Goal: Task Accomplishment & Management: Use online tool/utility

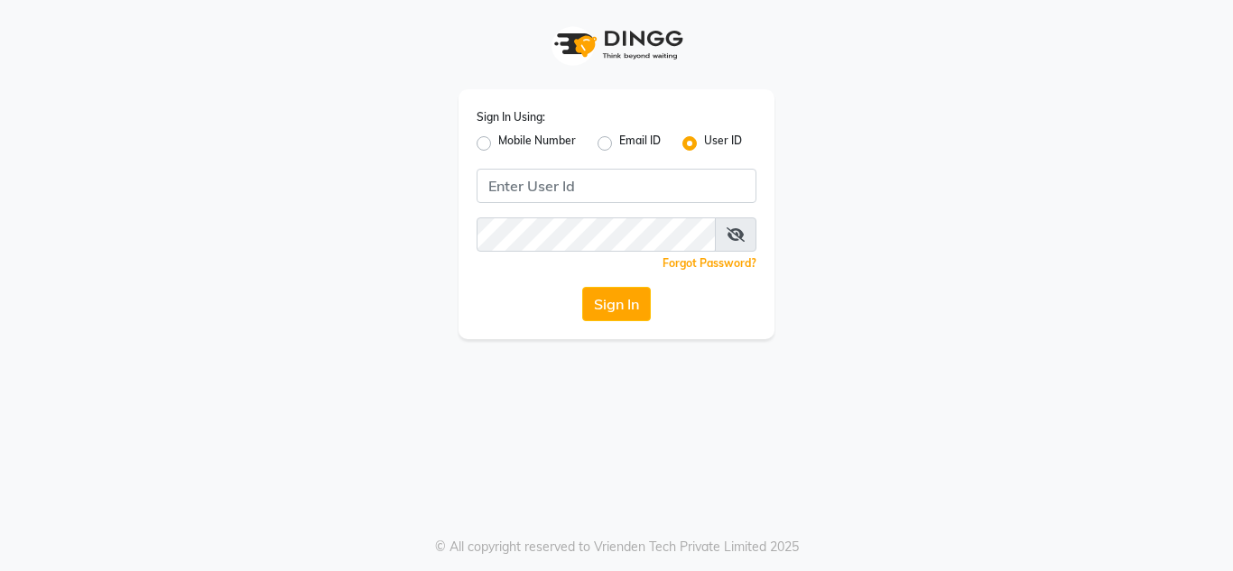
click at [670, 208] on div "Sign In Using: Mobile Number Email ID User ID Remember me Forgot Password? Sign…" at bounding box center [616, 214] width 316 height 250
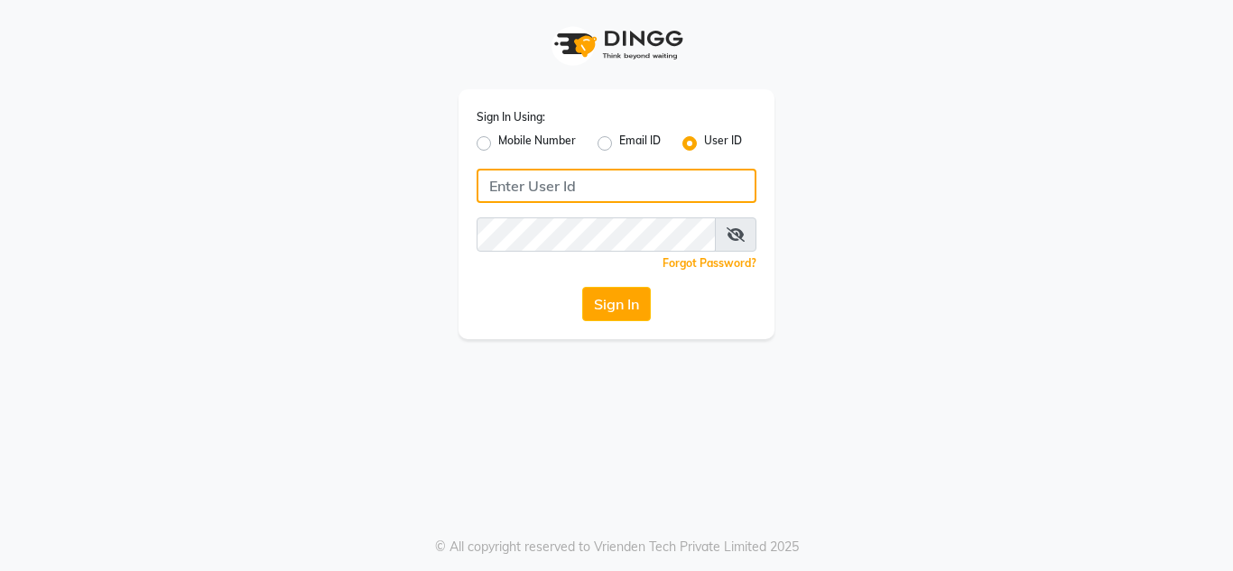
click at [631, 200] on input "Username" at bounding box center [616, 186] width 280 height 34
type input "anuj"
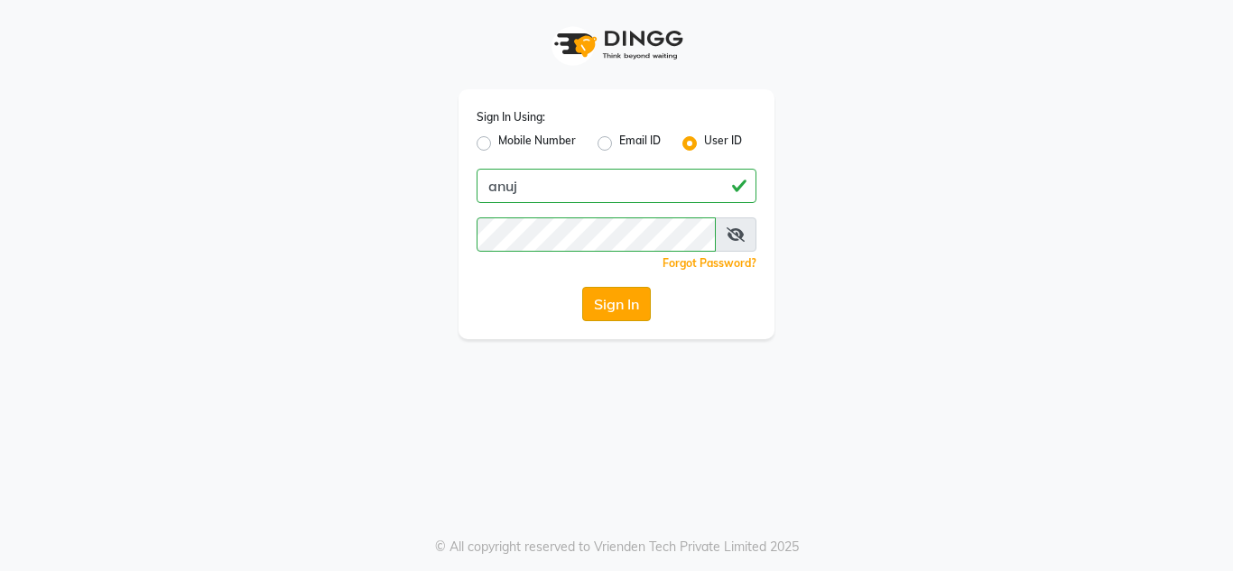
click at [614, 301] on button "Sign In" at bounding box center [616, 304] width 69 height 34
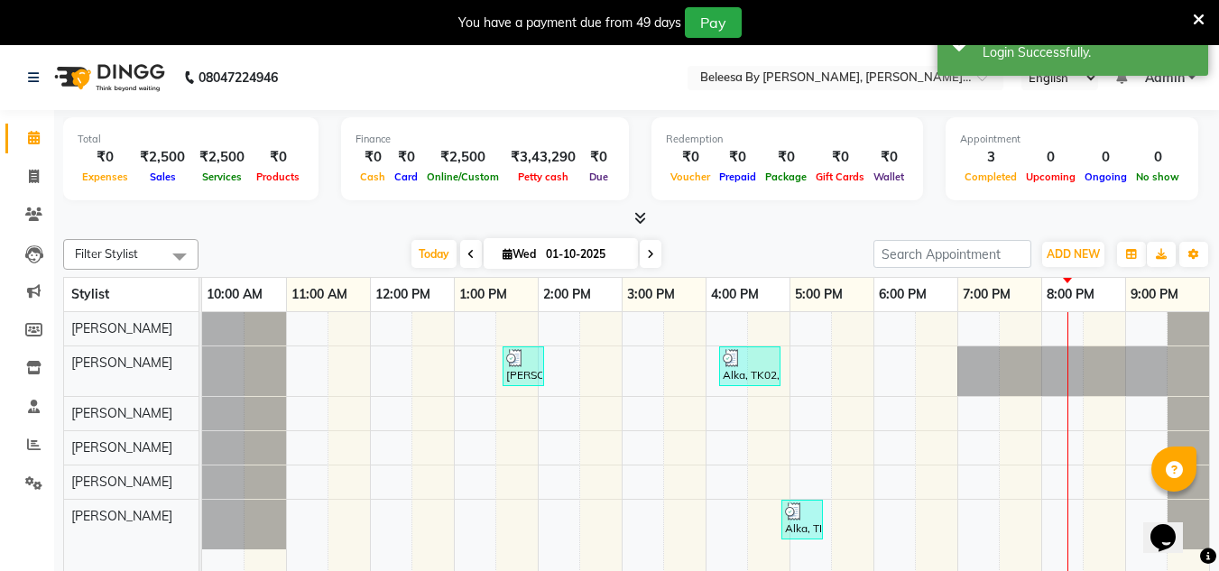
click at [469, 256] on icon at bounding box center [470, 254] width 7 height 11
click at [469, 256] on div "[DATE] [DATE]" at bounding box center [536, 254] width 657 height 27
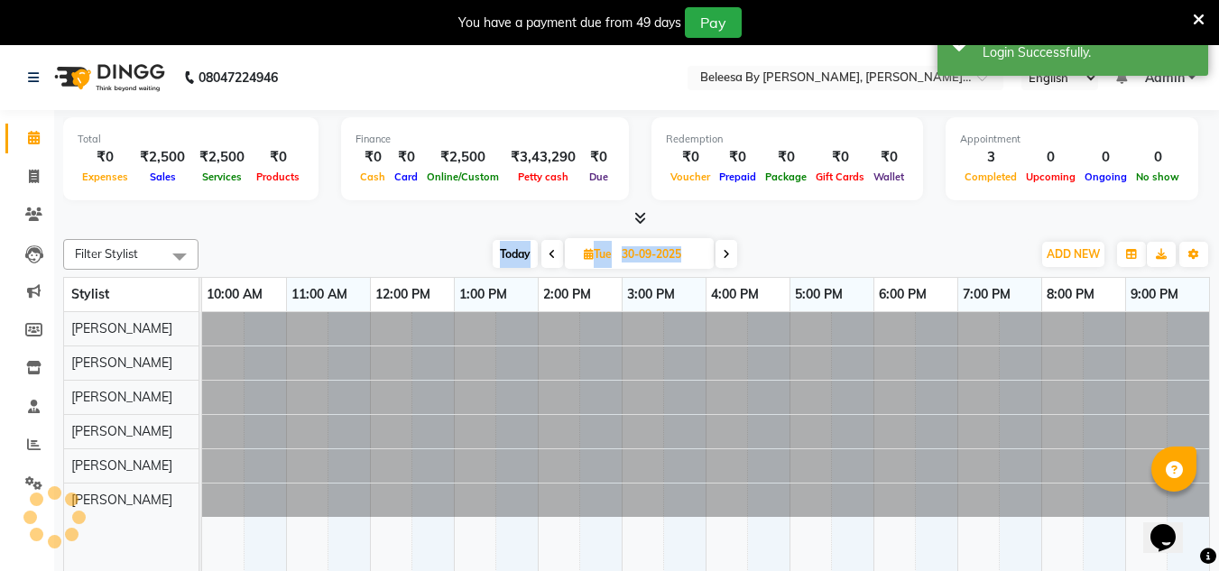
click at [469, 256] on div "[DATE] [DATE]" at bounding box center [615, 254] width 815 height 27
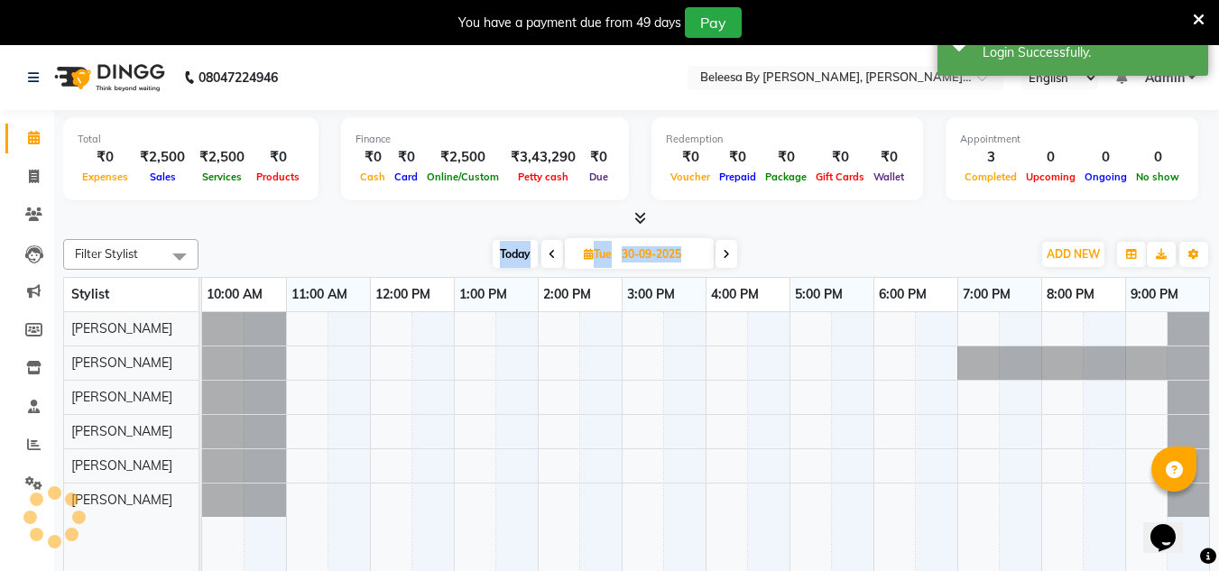
click at [469, 256] on div "[DATE] [DATE]" at bounding box center [615, 254] width 815 height 27
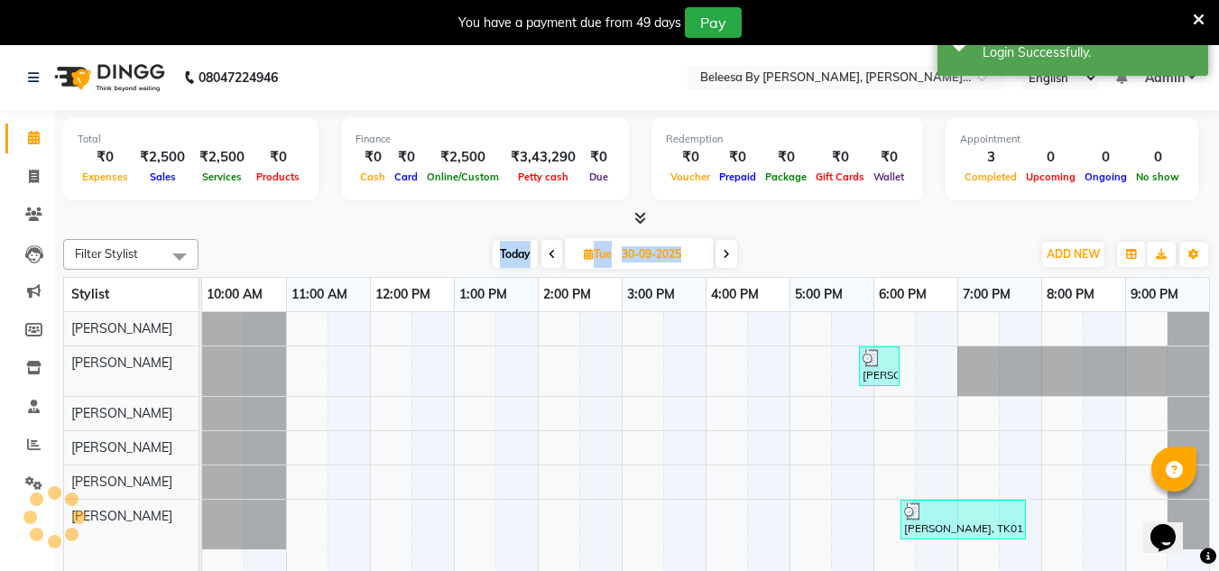
click at [469, 256] on div "[DATE] [DATE]" at bounding box center [615, 254] width 815 height 27
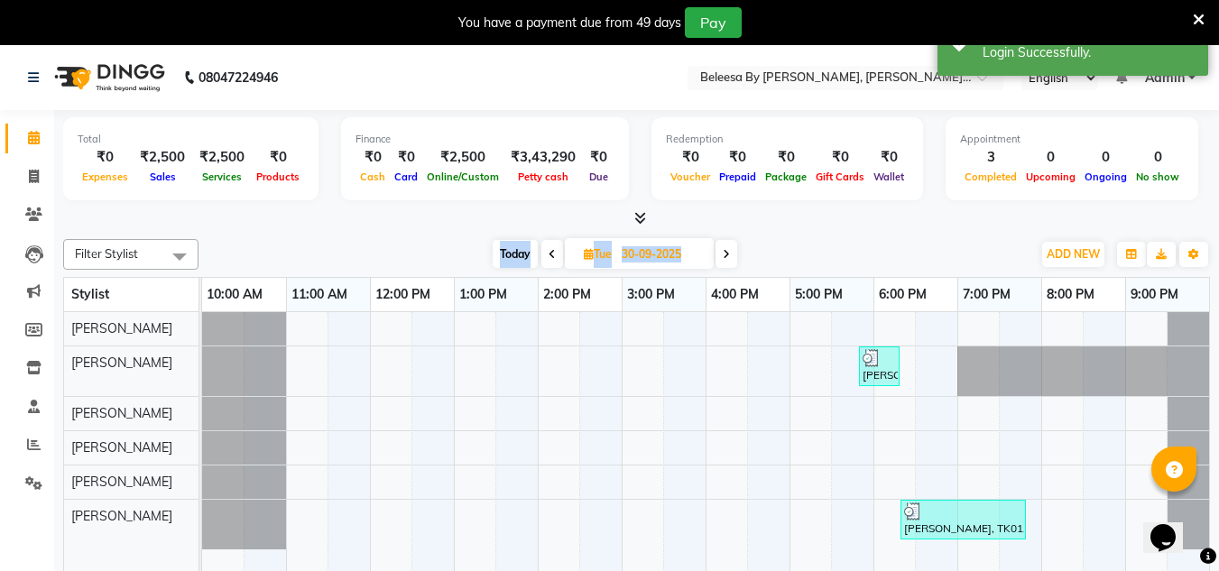
click at [469, 256] on div "[DATE] [DATE]" at bounding box center [615, 254] width 815 height 27
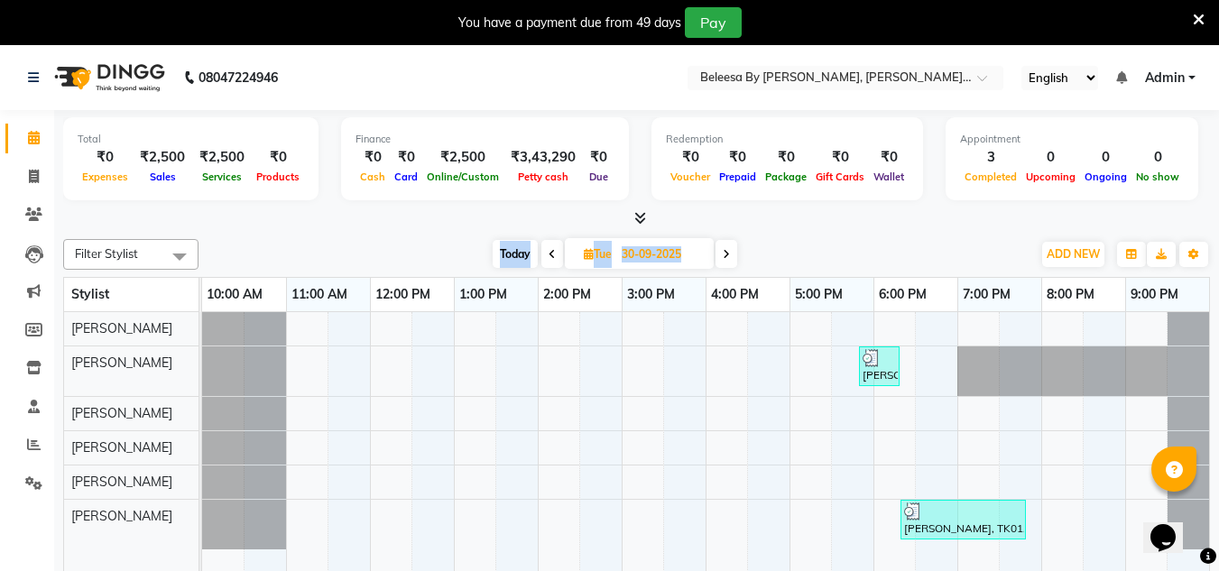
click at [469, 256] on div "[DATE] [DATE]" at bounding box center [615, 254] width 815 height 27
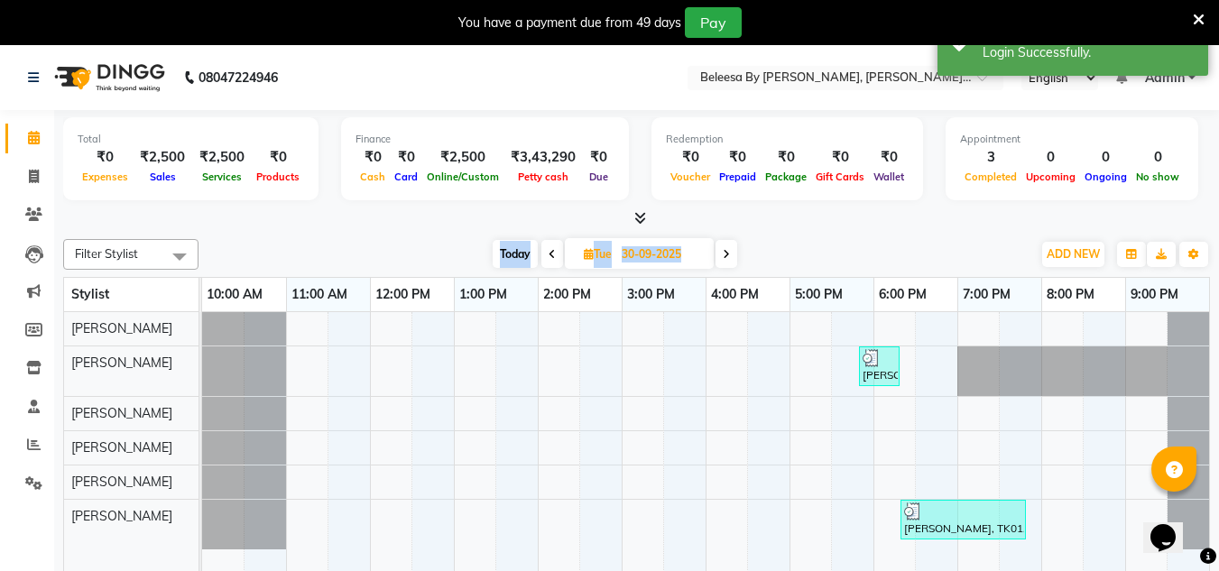
click at [469, 256] on div "[DATE] [DATE]" at bounding box center [615, 254] width 815 height 27
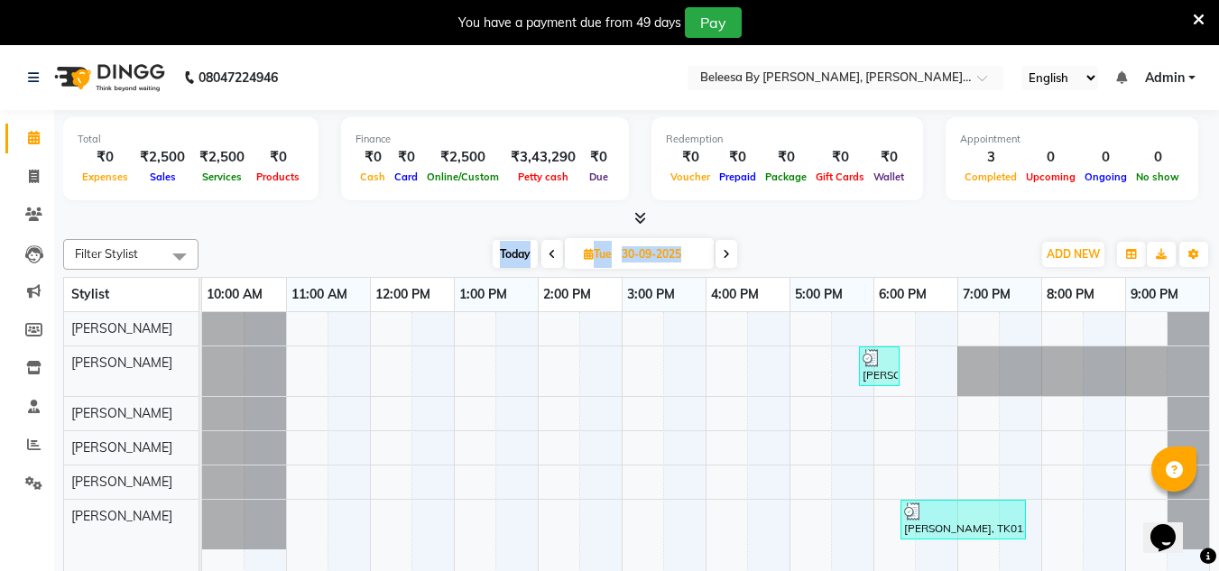
click at [469, 256] on div "[DATE] [DATE]" at bounding box center [615, 254] width 815 height 27
click at [549, 256] on icon at bounding box center [552, 254] width 7 height 11
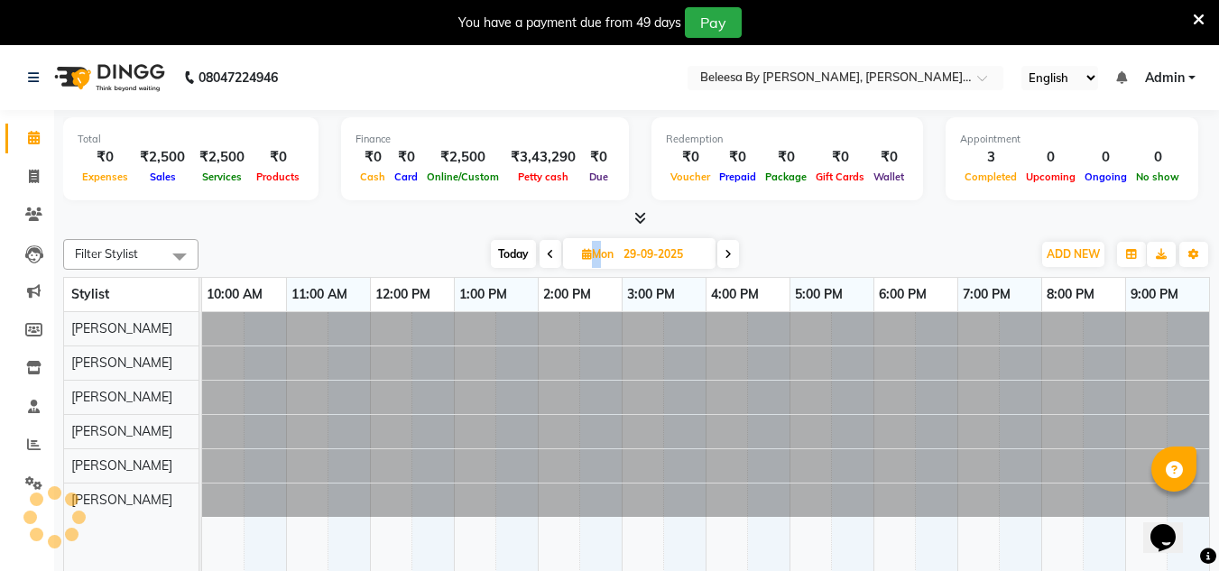
click at [549, 256] on icon at bounding box center [550, 254] width 7 height 11
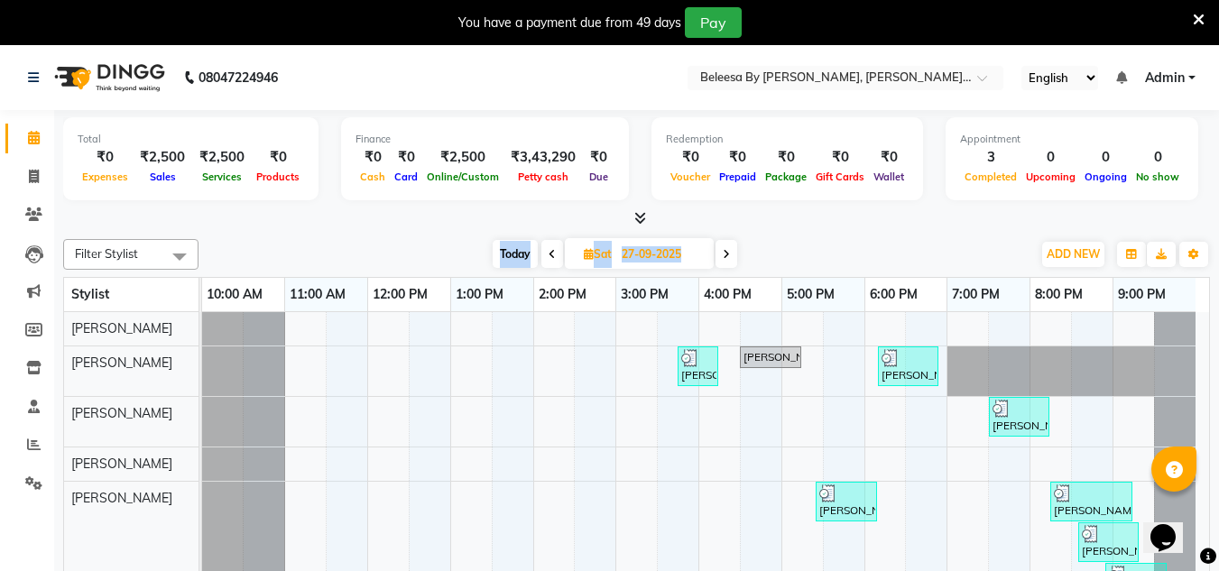
click at [549, 256] on icon at bounding box center [552, 254] width 7 height 11
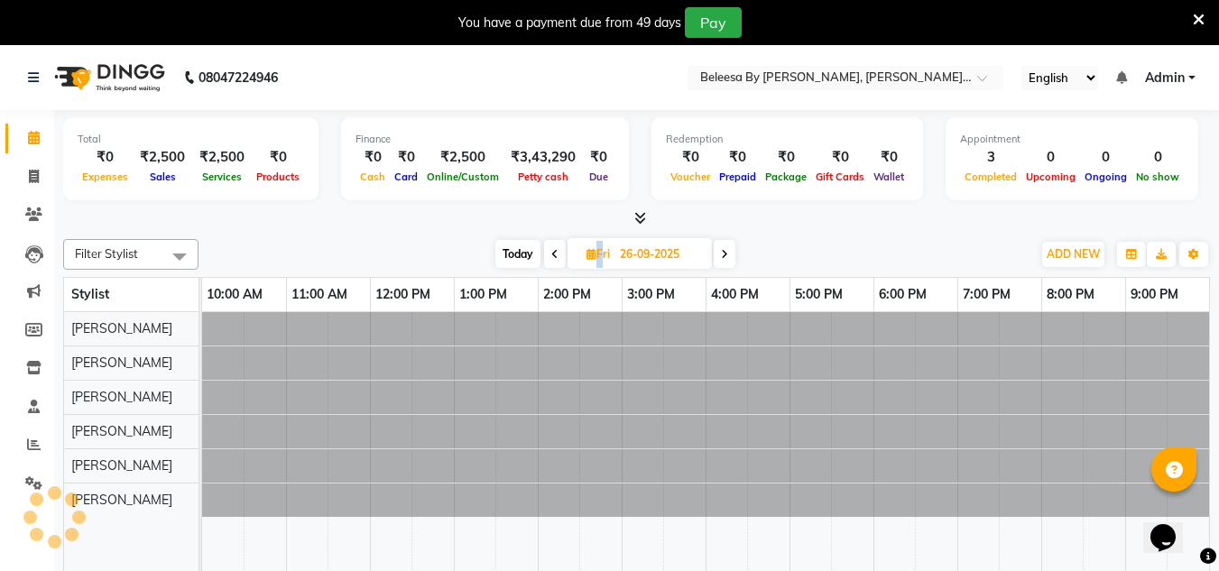
click at [549, 256] on span at bounding box center [555, 254] width 22 height 28
click at [549, 256] on icon at bounding box center [552, 254] width 7 height 11
click at [549, 256] on icon at bounding box center [549, 254] width 7 height 11
click at [549, 256] on icon at bounding box center [550, 254] width 7 height 11
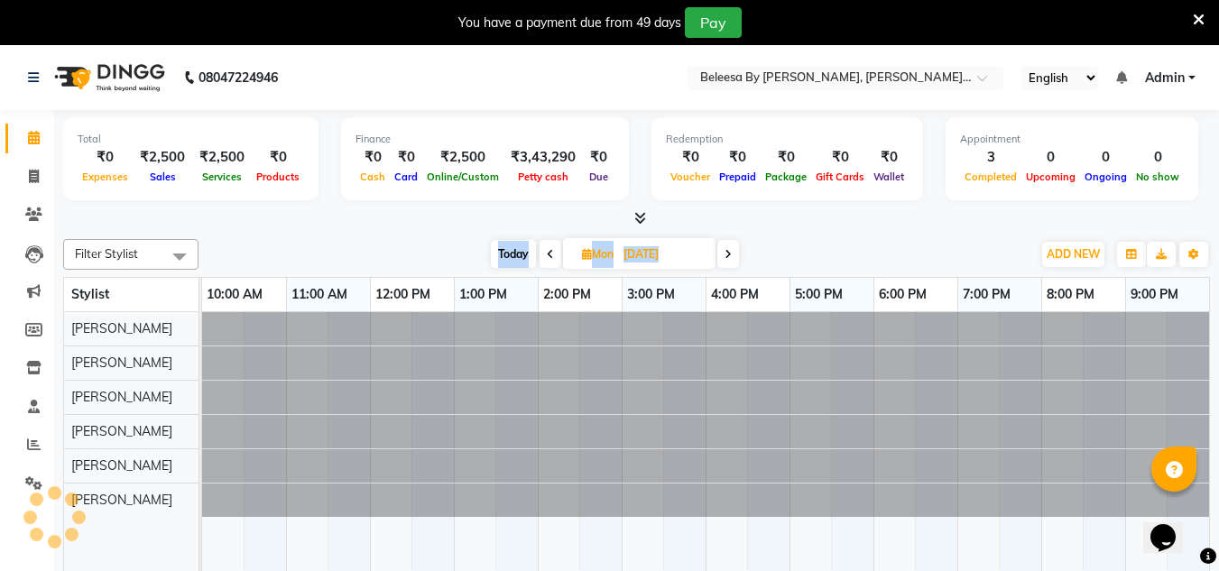
click at [549, 256] on icon at bounding box center [550, 254] width 7 height 11
click at [549, 256] on span at bounding box center [551, 254] width 22 height 28
click at [549, 256] on icon at bounding box center [552, 254] width 7 height 11
click at [549, 256] on icon at bounding box center [549, 254] width 7 height 11
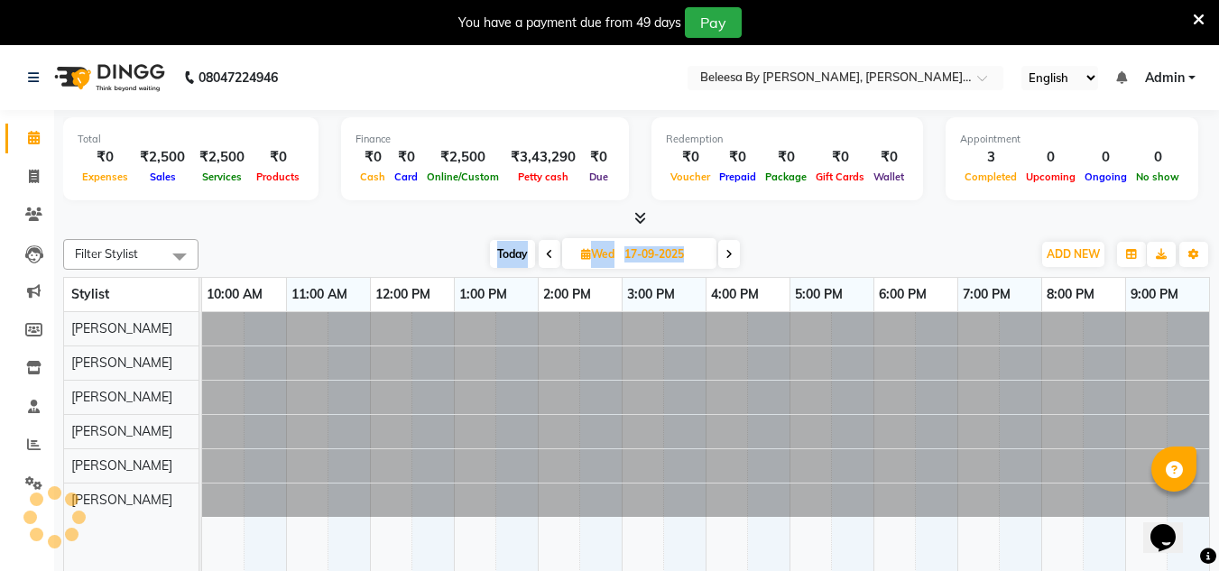
click at [549, 256] on icon at bounding box center [549, 254] width 7 height 11
click at [549, 256] on icon at bounding box center [550, 254] width 7 height 11
click at [549, 256] on icon at bounding box center [551, 254] width 7 height 11
click at [549, 256] on span at bounding box center [551, 254] width 22 height 28
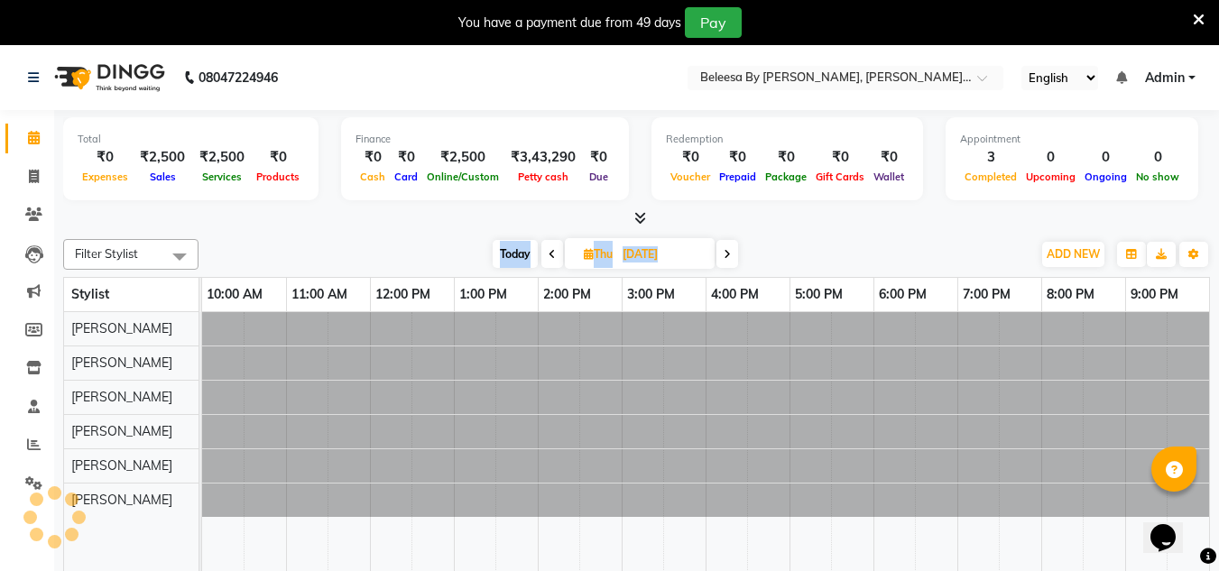
click at [549, 256] on icon at bounding box center [552, 254] width 7 height 11
click at [549, 256] on icon at bounding box center [550, 254] width 7 height 11
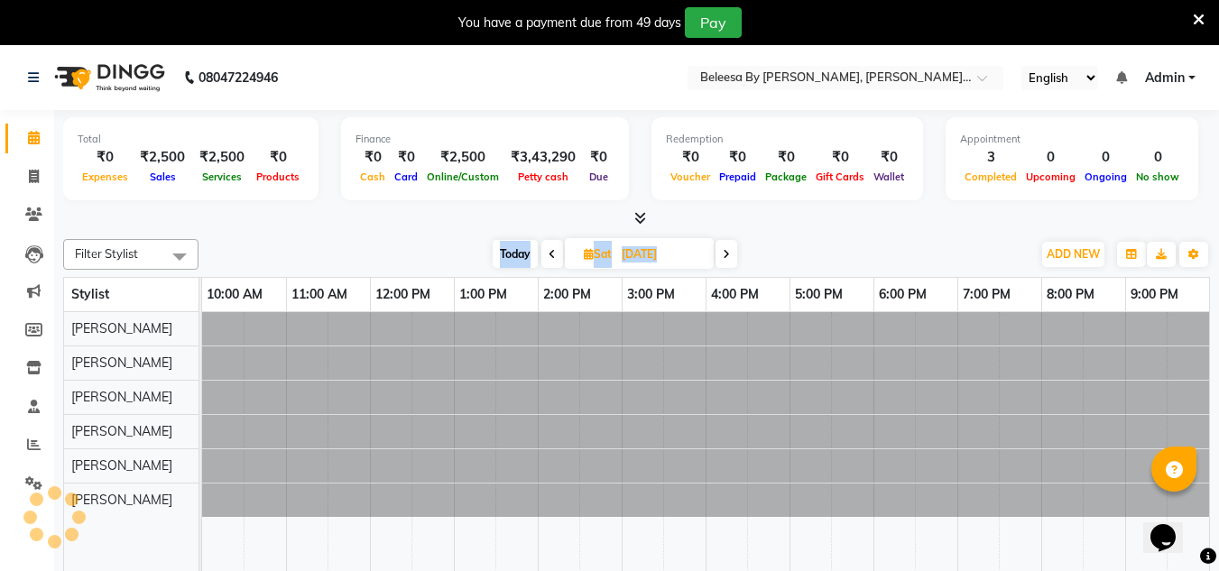
click at [549, 256] on icon at bounding box center [552, 254] width 7 height 11
click at [549, 256] on span at bounding box center [552, 254] width 22 height 28
click at [549, 256] on icon at bounding box center [552, 254] width 7 height 11
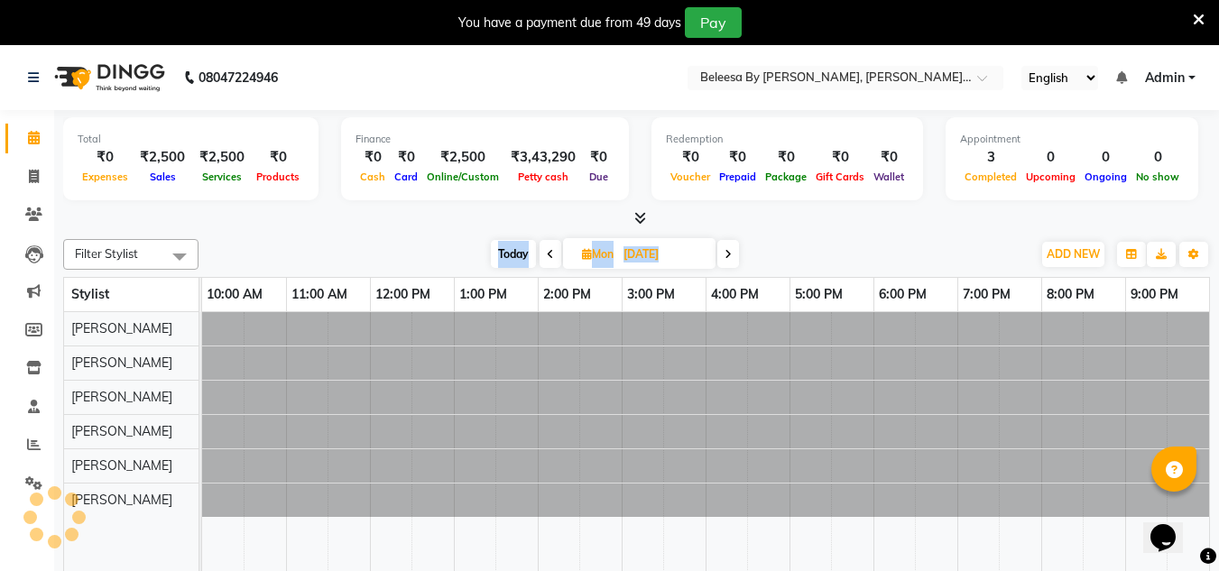
click at [549, 256] on icon at bounding box center [550, 254] width 7 height 11
click at [549, 256] on icon at bounding box center [551, 254] width 7 height 11
click at [549, 256] on span at bounding box center [551, 254] width 22 height 28
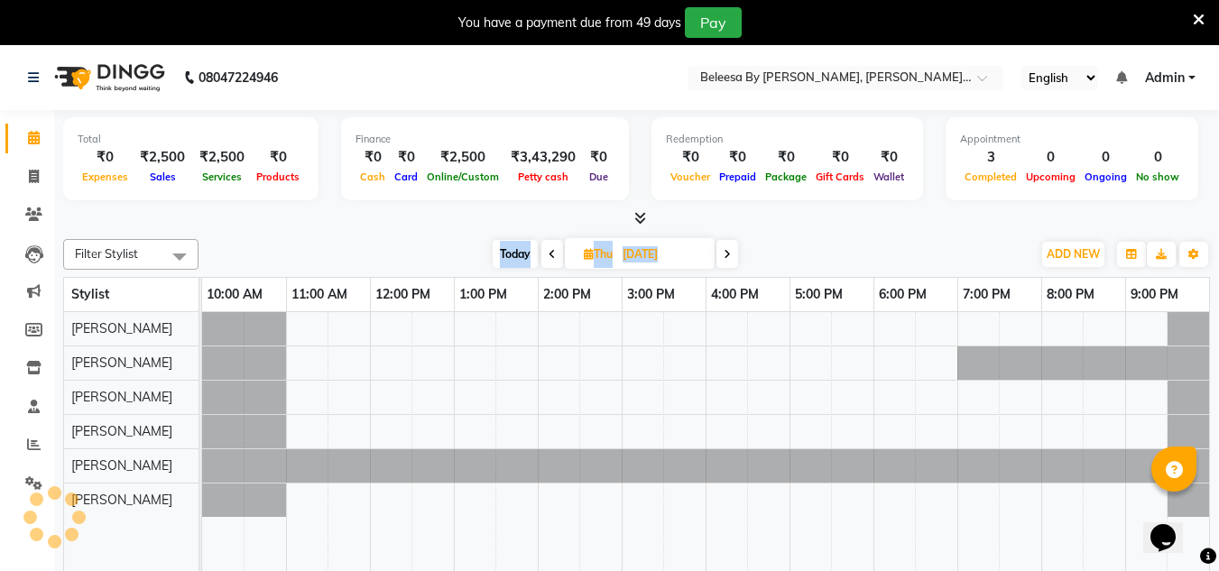
click at [549, 256] on icon at bounding box center [552, 254] width 7 height 11
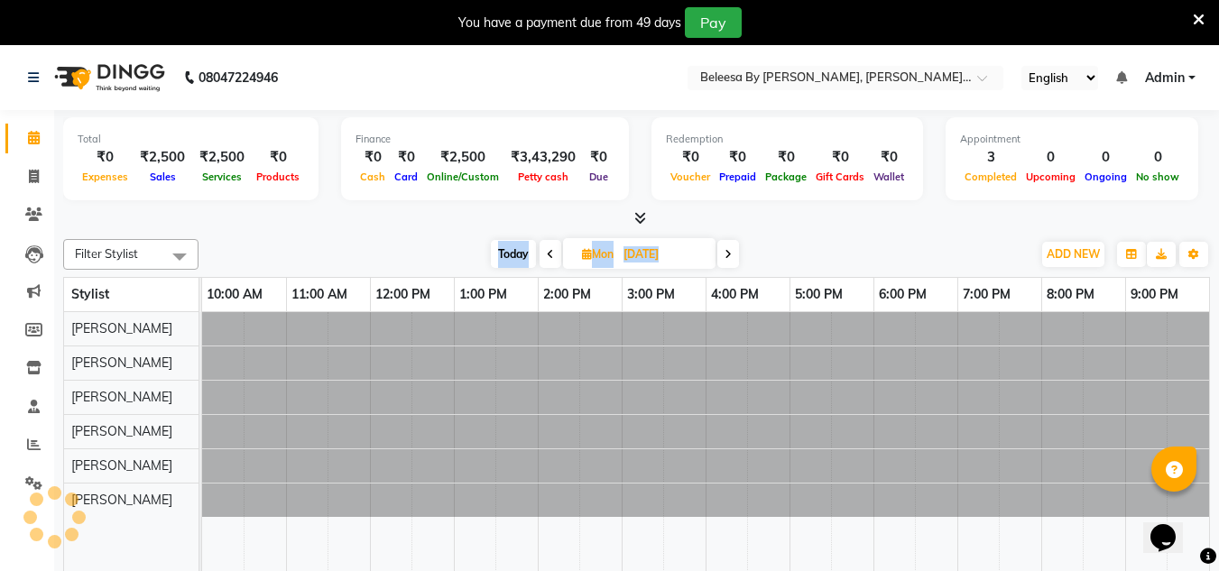
click at [549, 256] on icon at bounding box center [550, 254] width 7 height 11
click at [549, 256] on icon at bounding box center [551, 254] width 7 height 11
click at [549, 256] on span at bounding box center [551, 254] width 22 height 28
click at [549, 256] on icon at bounding box center [552, 254] width 7 height 11
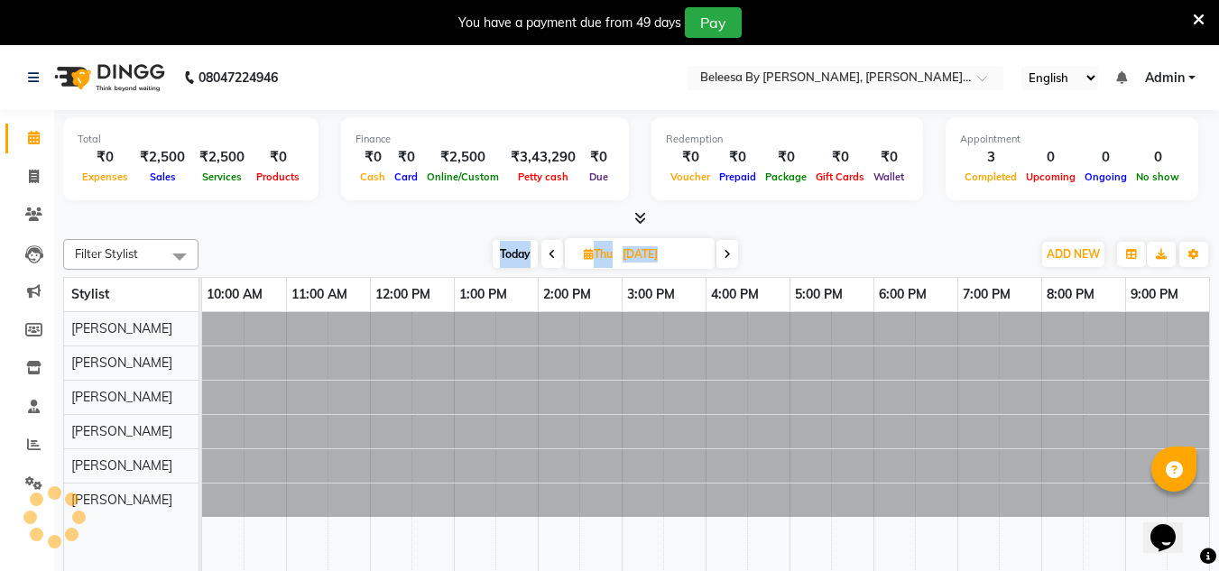
click at [549, 256] on icon at bounding box center [552, 254] width 7 height 11
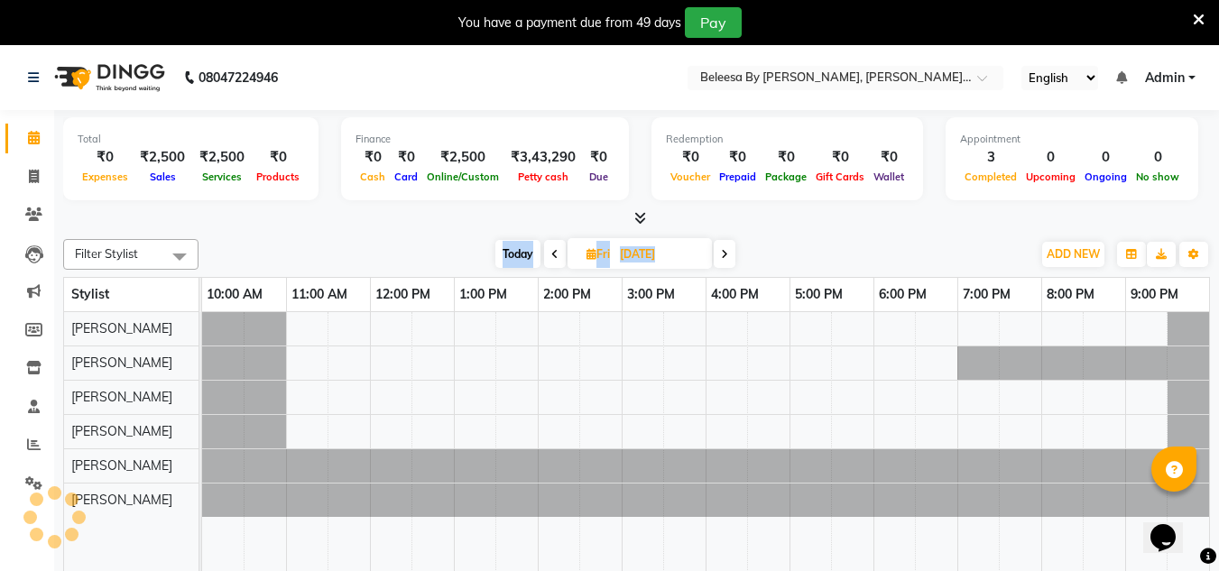
click at [549, 256] on span at bounding box center [555, 254] width 22 height 28
click at [551, 256] on icon at bounding box center [554, 254] width 7 height 11
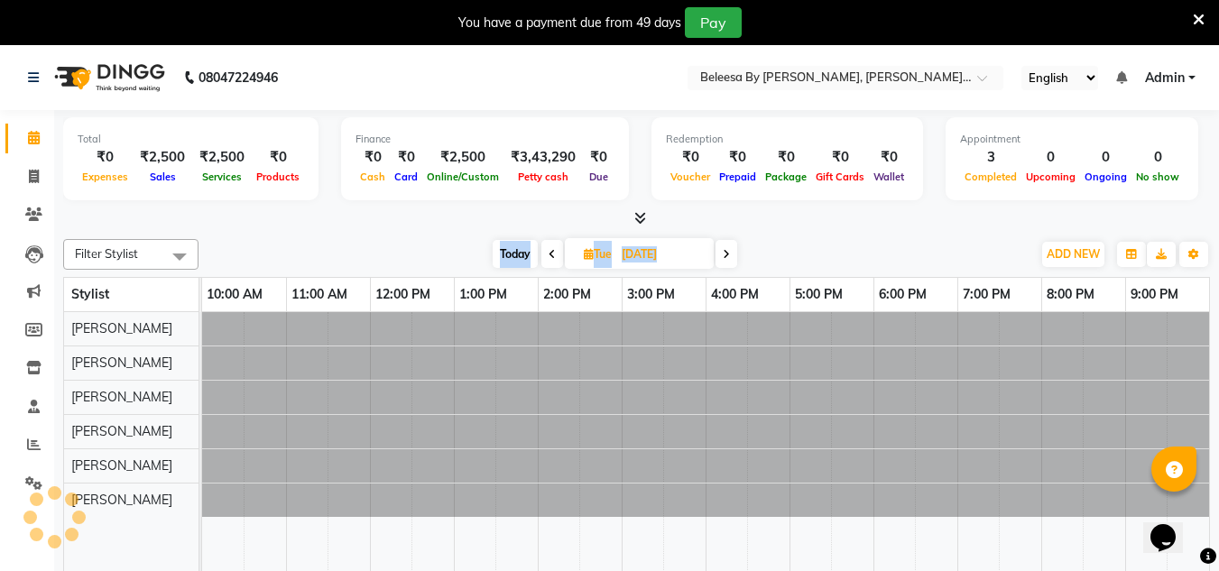
click at [549, 256] on icon at bounding box center [552, 254] width 7 height 11
click at [549, 256] on icon at bounding box center [550, 254] width 7 height 11
click at [549, 256] on span at bounding box center [555, 254] width 22 height 28
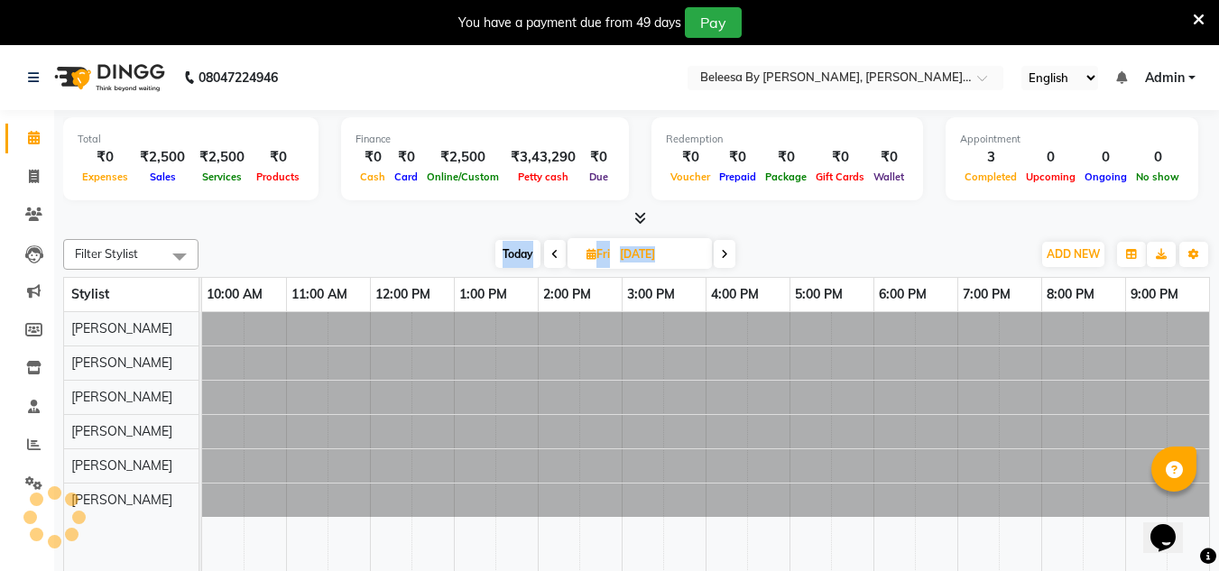
click at [551, 256] on icon at bounding box center [554, 254] width 7 height 11
click at [549, 256] on icon at bounding box center [552, 254] width 7 height 11
click at [549, 256] on icon at bounding box center [550, 254] width 7 height 11
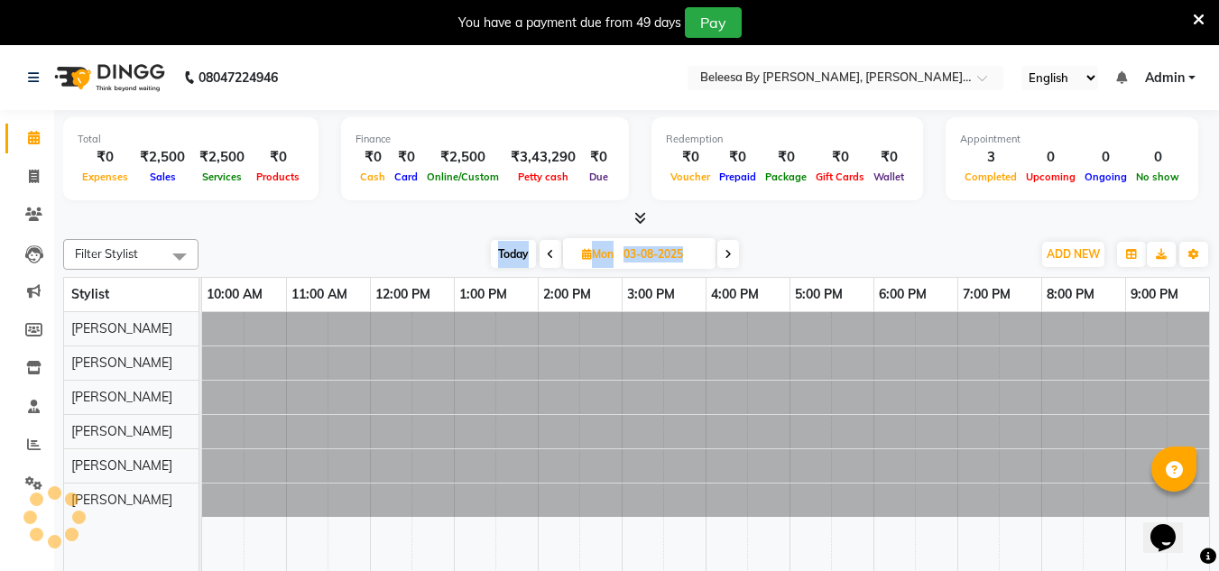
click at [549, 256] on icon at bounding box center [550, 254] width 7 height 11
click at [549, 256] on span at bounding box center [555, 254] width 22 height 28
click at [551, 256] on icon at bounding box center [554, 254] width 7 height 11
click at [549, 256] on icon at bounding box center [552, 254] width 7 height 11
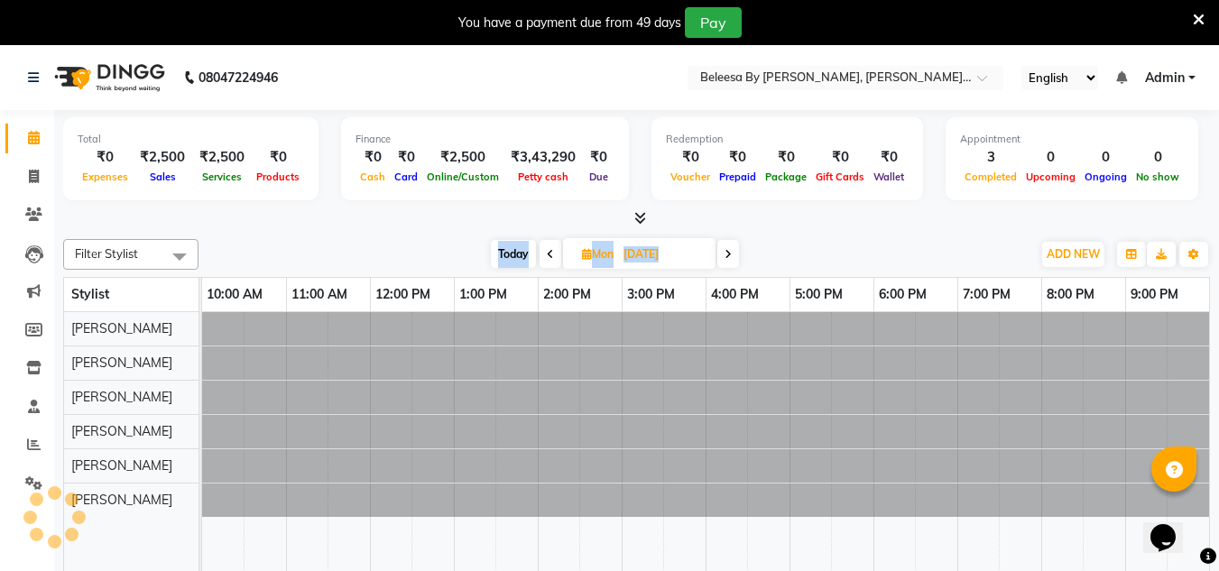
click at [549, 256] on icon at bounding box center [550, 254] width 7 height 11
click at [549, 256] on span at bounding box center [555, 254] width 22 height 28
click at [551, 256] on icon at bounding box center [554, 254] width 7 height 11
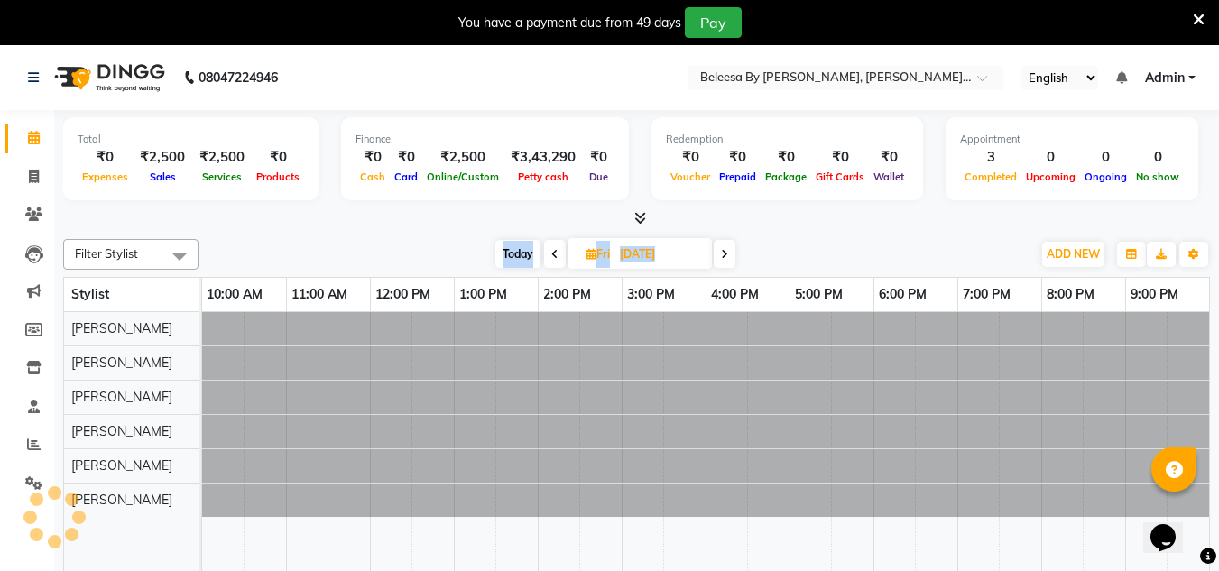
click at [551, 256] on icon at bounding box center [554, 254] width 7 height 11
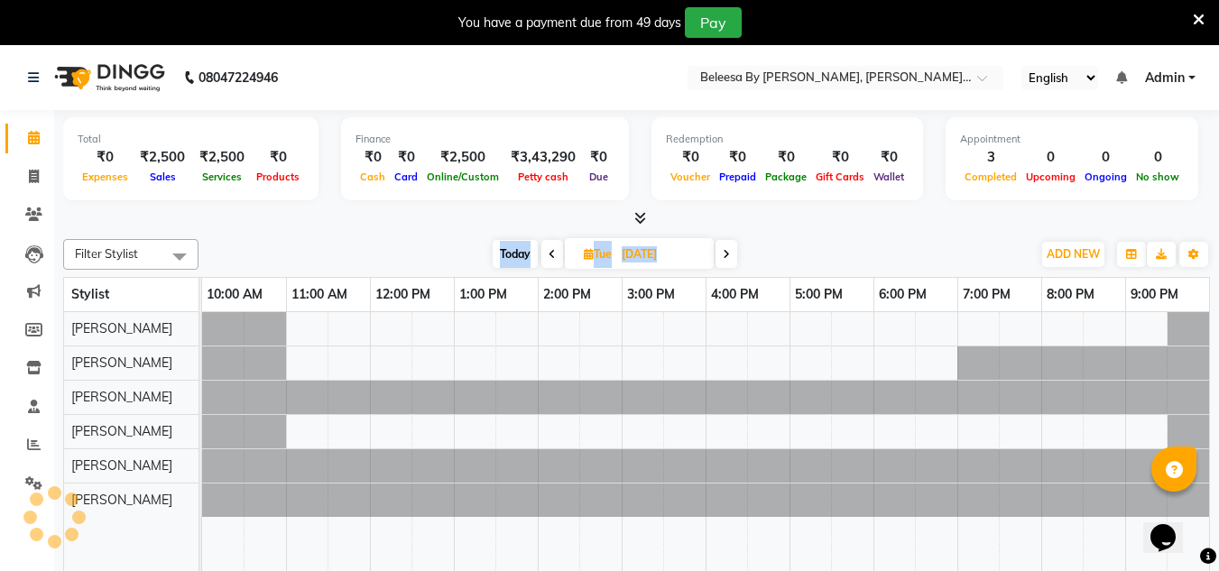
click at [549, 256] on icon at bounding box center [552, 254] width 7 height 11
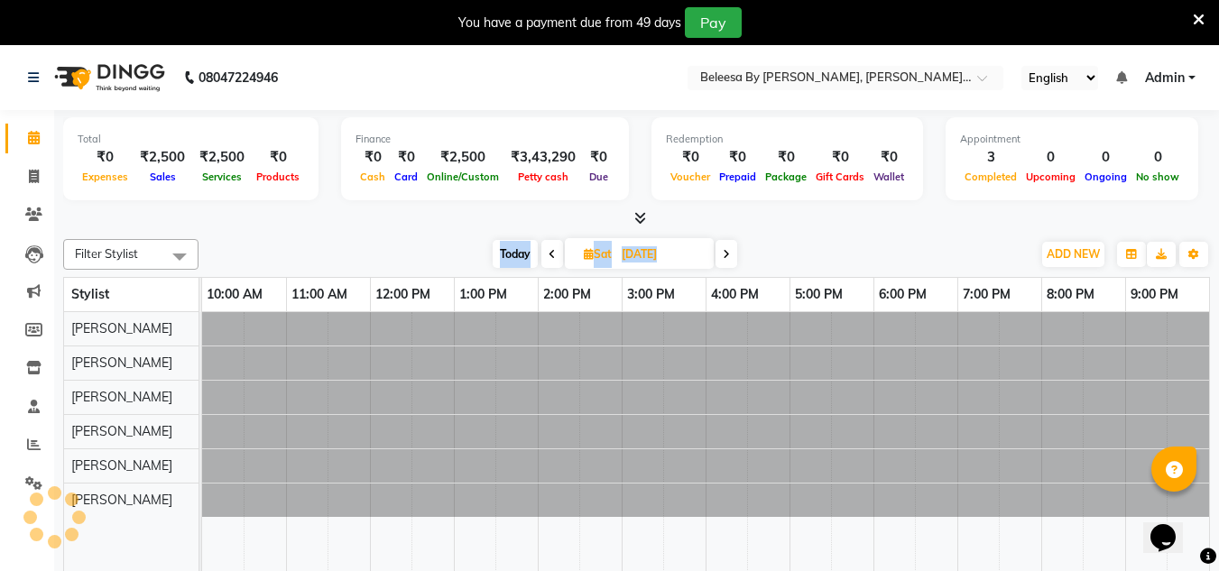
click at [549, 256] on icon at bounding box center [552, 254] width 7 height 11
click at [549, 256] on span at bounding box center [552, 254] width 22 height 28
click at [549, 256] on icon at bounding box center [552, 254] width 7 height 11
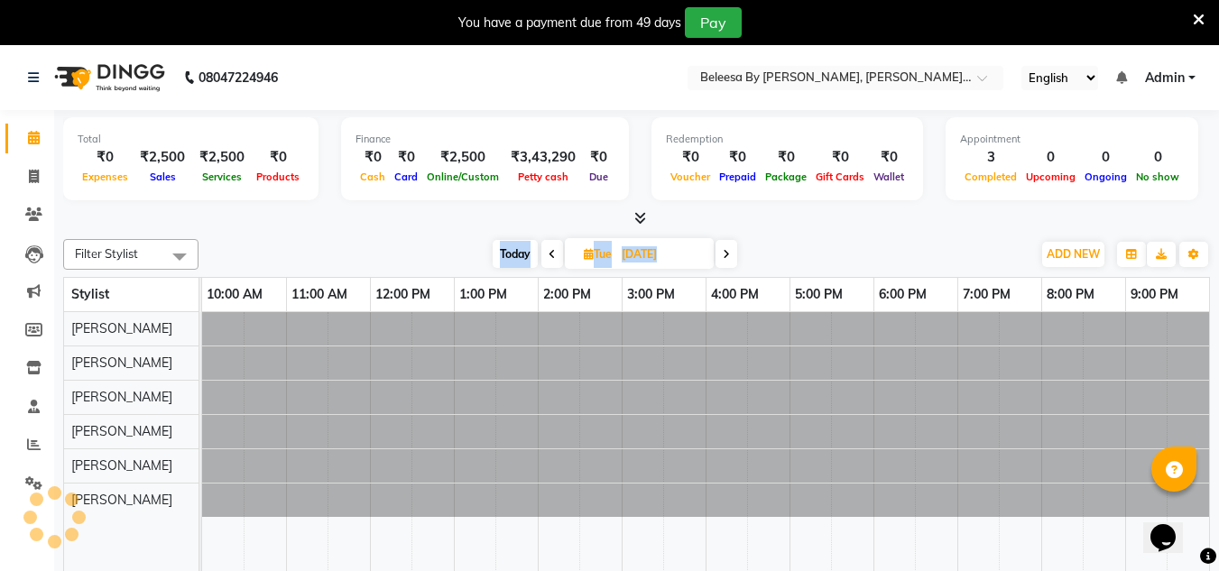
click at [549, 256] on icon at bounding box center [552, 254] width 7 height 11
click at [549, 256] on span at bounding box center [552, 254] width 22 height 28
click at [549, 256] on icon at bounding box center [552, 254] width 7 height 11
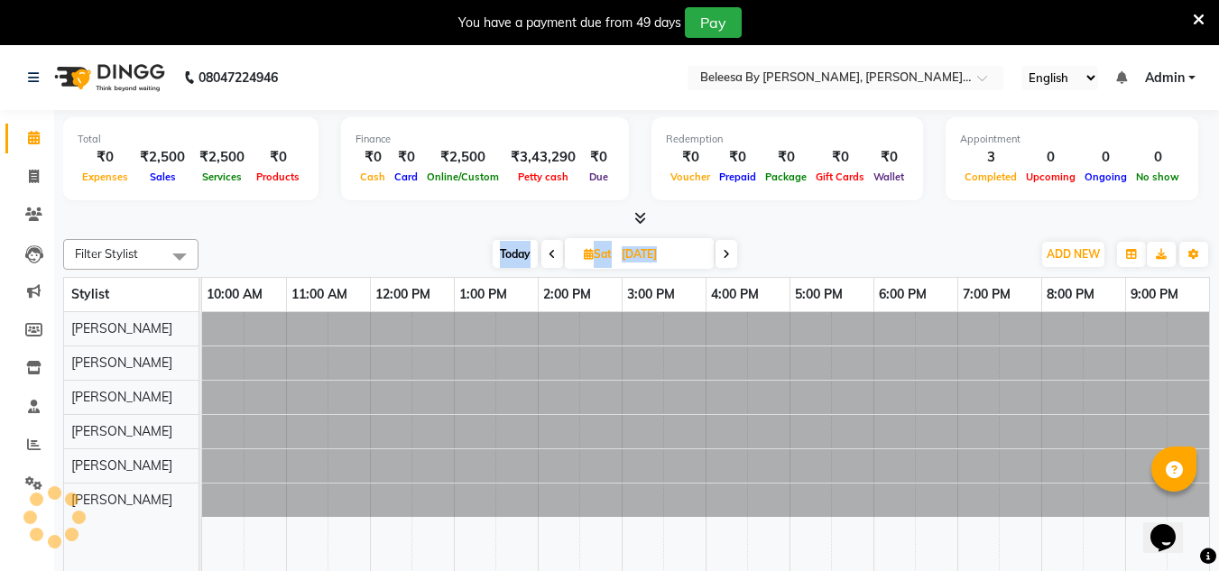
click at [549, 256] on icon at bounding box center [552, 254] width 7 height 11
click at [549, 256] on icon at bounding box center [551, 254] width 7 height 11
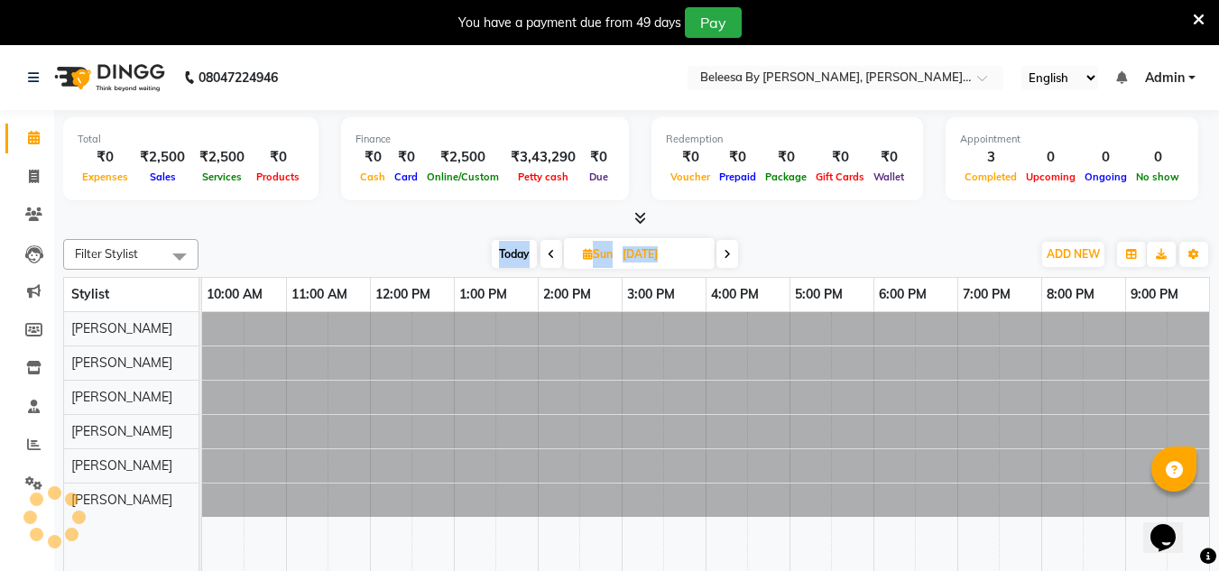
click at [549, 256] on span at bounding box center [551, 254] width 22 height 28
click at [549, 256] on icon at bounding box center [552, 254] width 7 height 11
click at [549, 256] on icon at bounding box center [550, 254] width 7 height 11
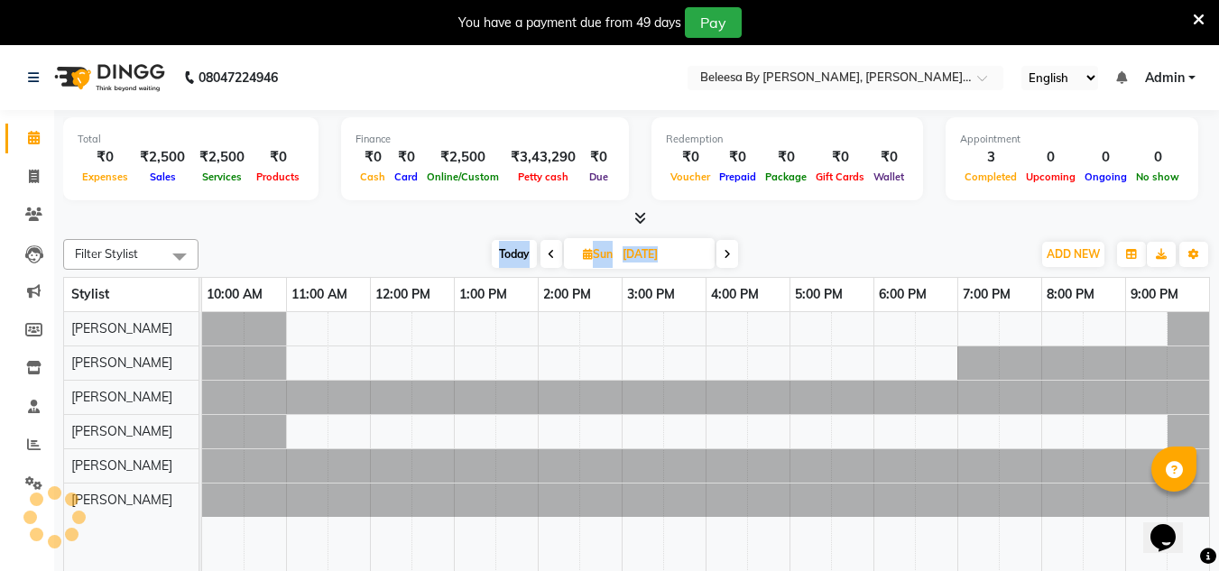
click at [549, 256] on icon at bounding box center [551, 254] width 7 height 11
click at [549, 256] on span at bounding box center [551, 254] width 22 height 28
click at [549, 256] on icon at bounding box center [552, 254] width 7 height 11
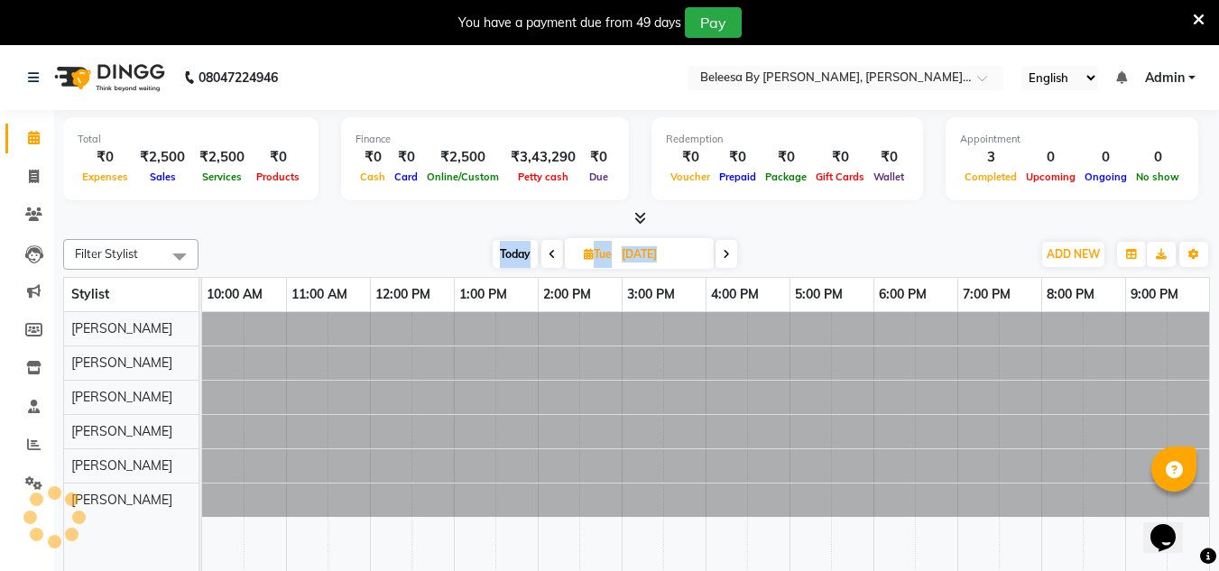
click at [549, 256] on icon at bounding box center [552, 254] width 7 height 11
click at [549, 256] on icon at bounding box center [550, 254] width 7 height 11
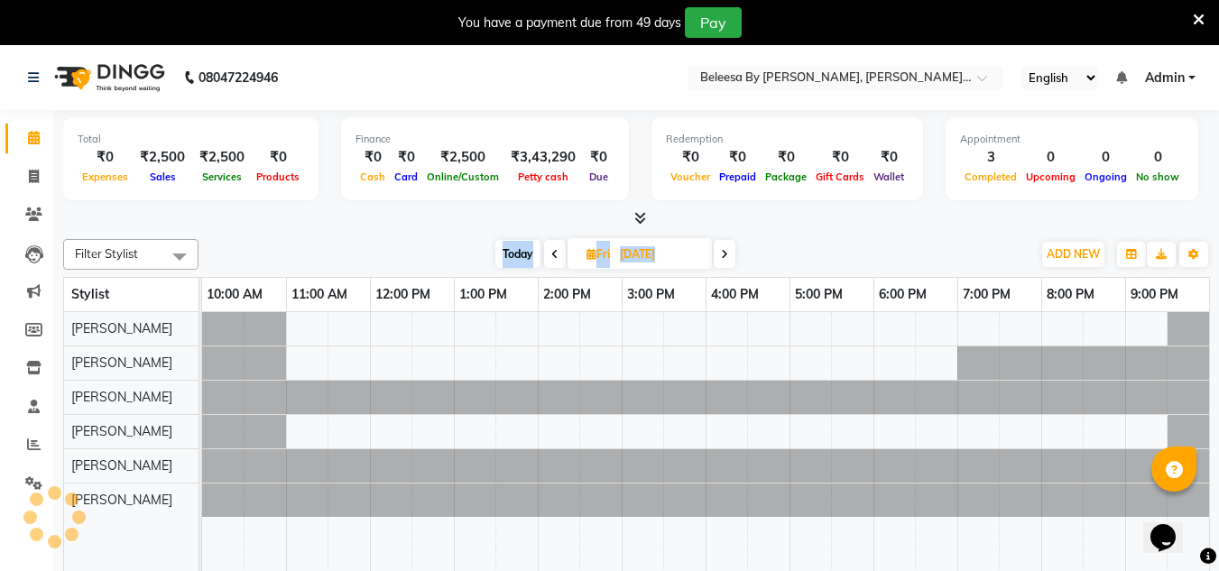
click at [549, 256] on span at bounding box center [555, 254] width 22 height 28
click at [551, 256] on icon at bounding box center [554, 254] width 7 height 11
click at [549, 256] on icon at bounding box center [552, 254] width 7 height 11
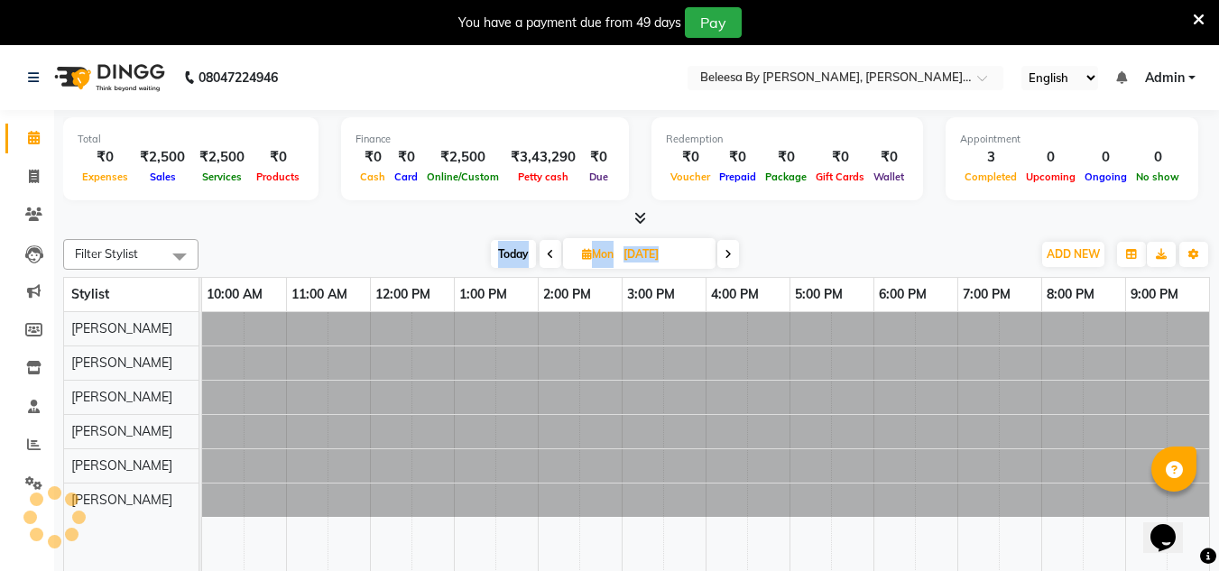
click at [549, 256] on icon at bounding box center [550, 254] width 7 height 11
click at [549, 256] on span at bounding box center [555, 254] width 22 height 28
click at [551, 256] on icon at bounding box center [554, 254] width 7 height 11
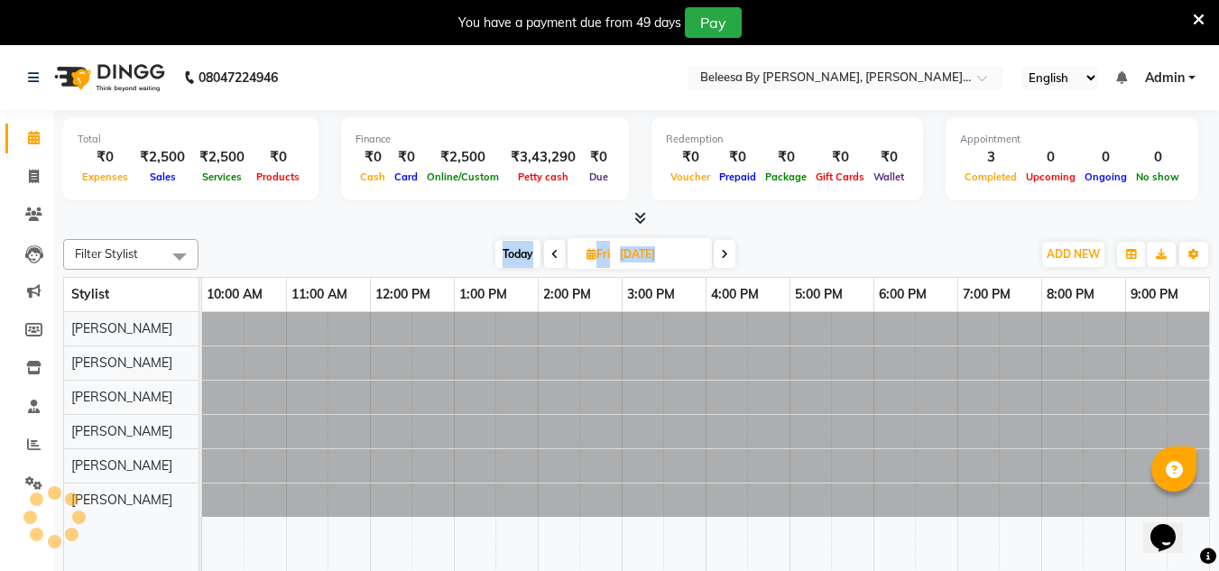
click at [551, 256] on icon at bounding box center [554, 254] width 7 height 11
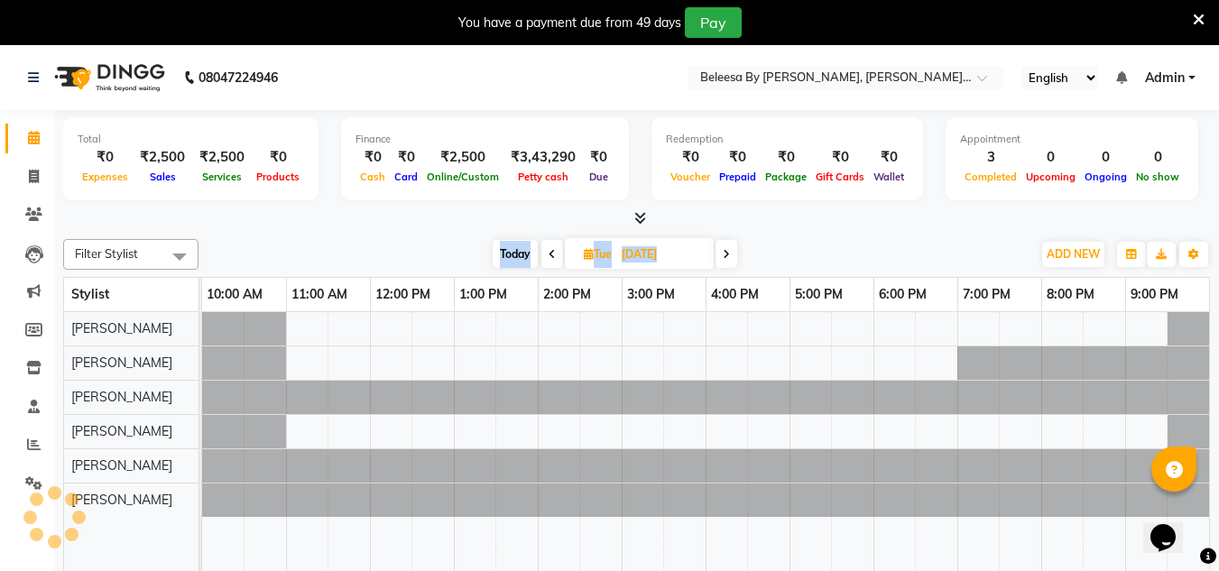
click at [549, 256] on icon at bounding box center [552, 254] width 7 height 11
click at [549, 256] on span at bounding box center [552, 254] width 22 height 28
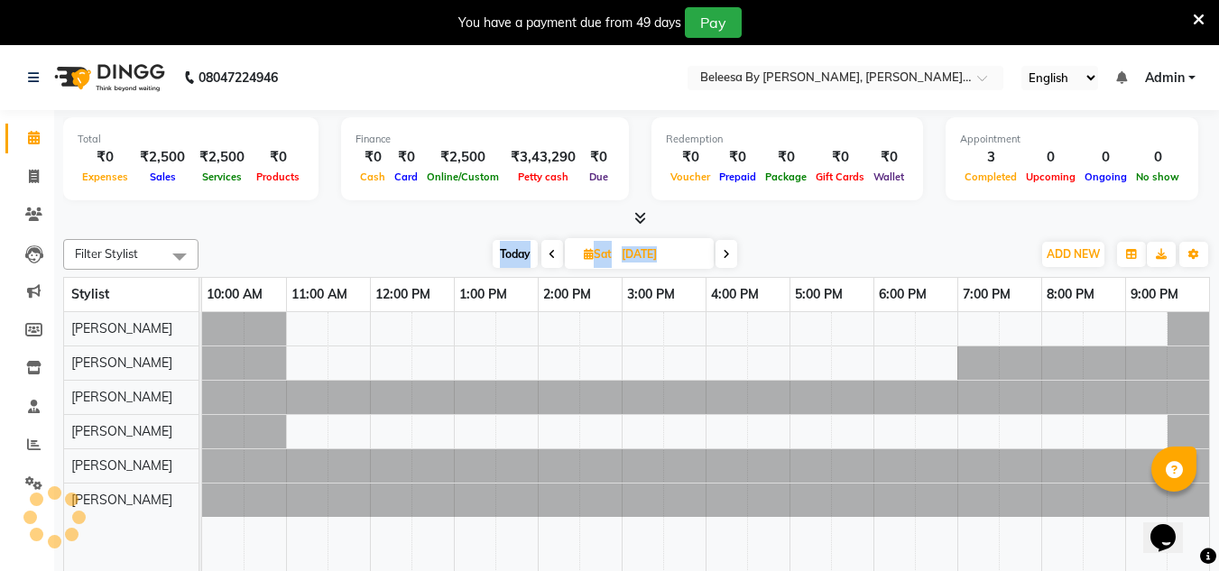
click at [549, 256] on icon at bounding box center [552, 254] width 7 height 11
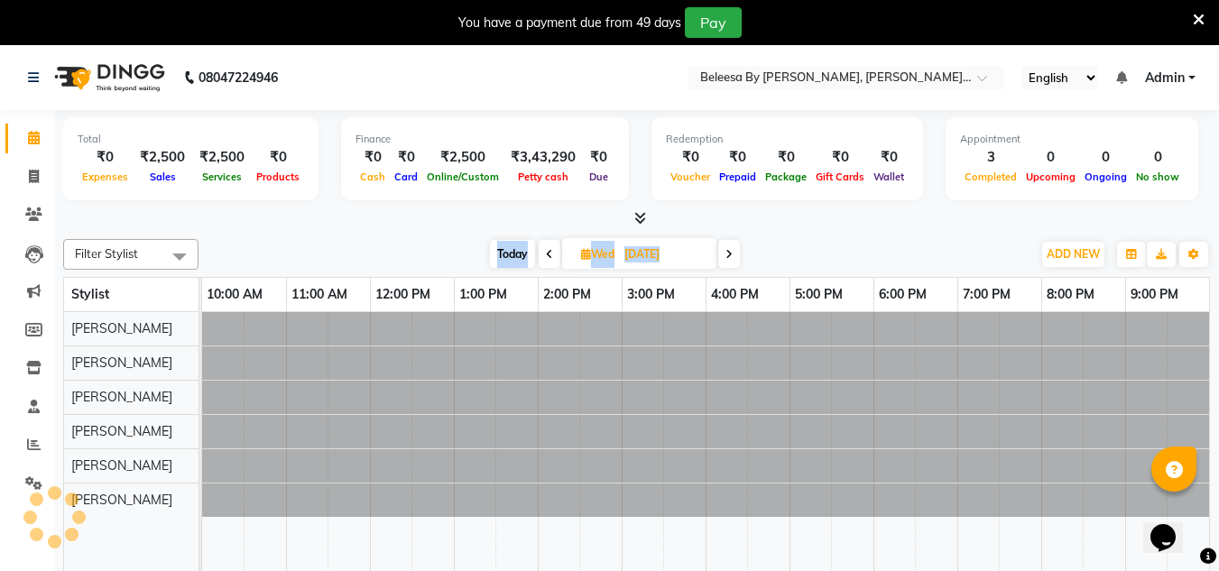
click at [549, 256] on icon at bounding box center [549, 254] width 7 height 11
click at [549, 256] on icon at bounding box center [551, 254] width 7 height 11
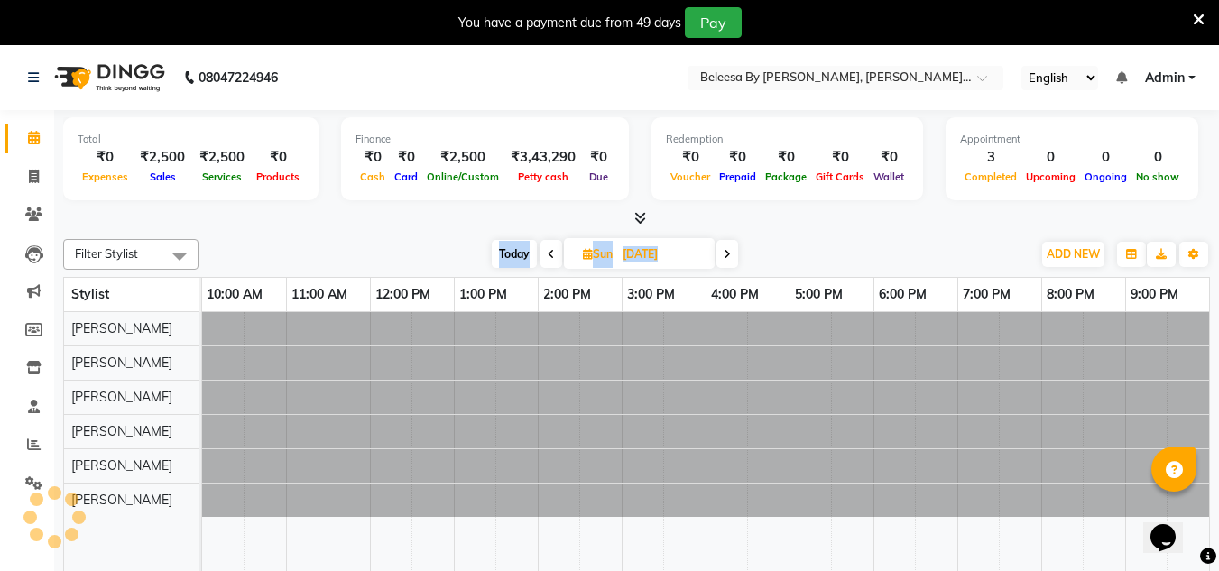
click at [549, 256] on span at bounding box center [551, 254] width 22 height 28
click at [549, 256] on icon at bounding box center [552, 254] width 7 height 11
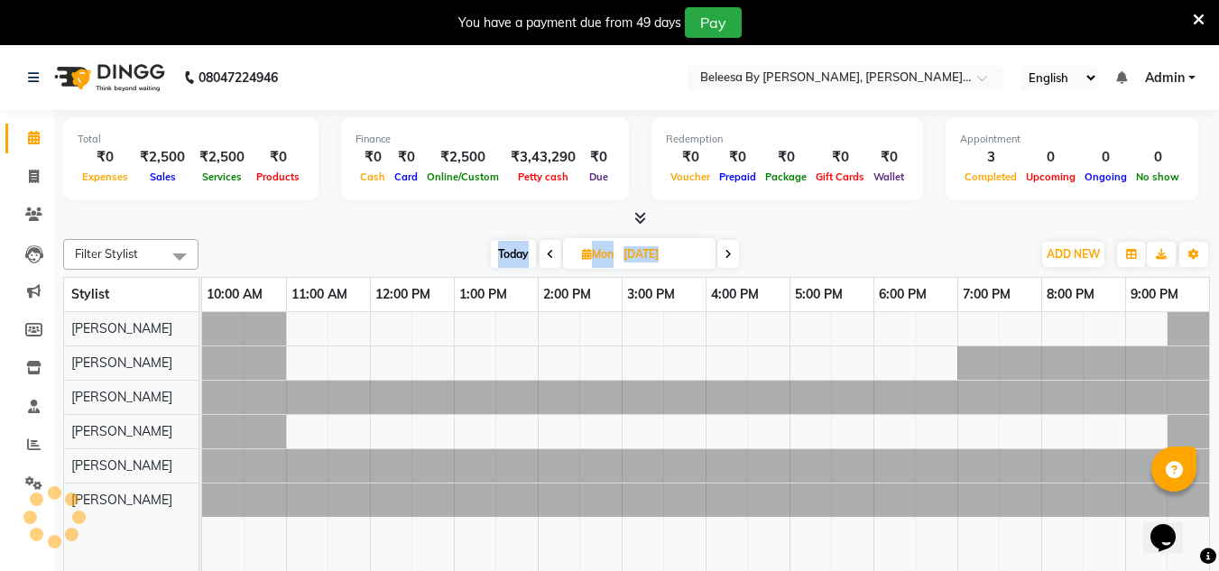
click at [549, 256] on icon at bounding box center [550, 254] width 7 height 11
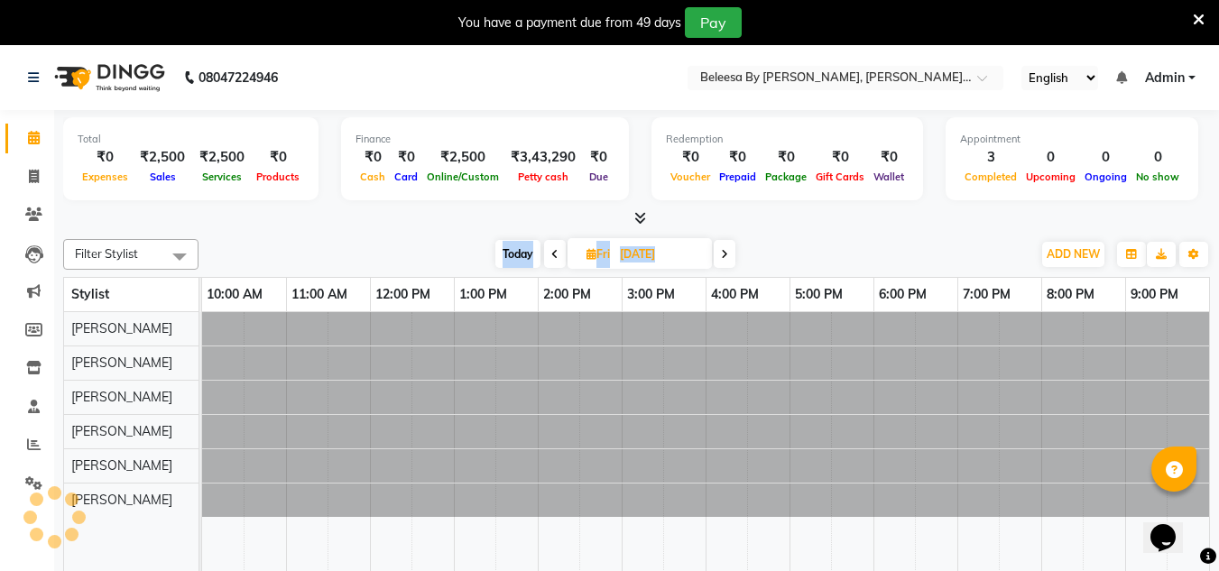
click at [549, 256] on span at bounding box center [555, 254] width 22 height 28
click at [551, 256] on icon at bounding box center [554, 254] width 7 height 11
click at [549, 256] on icon at bounding box center [552, 254] width 7 height 11
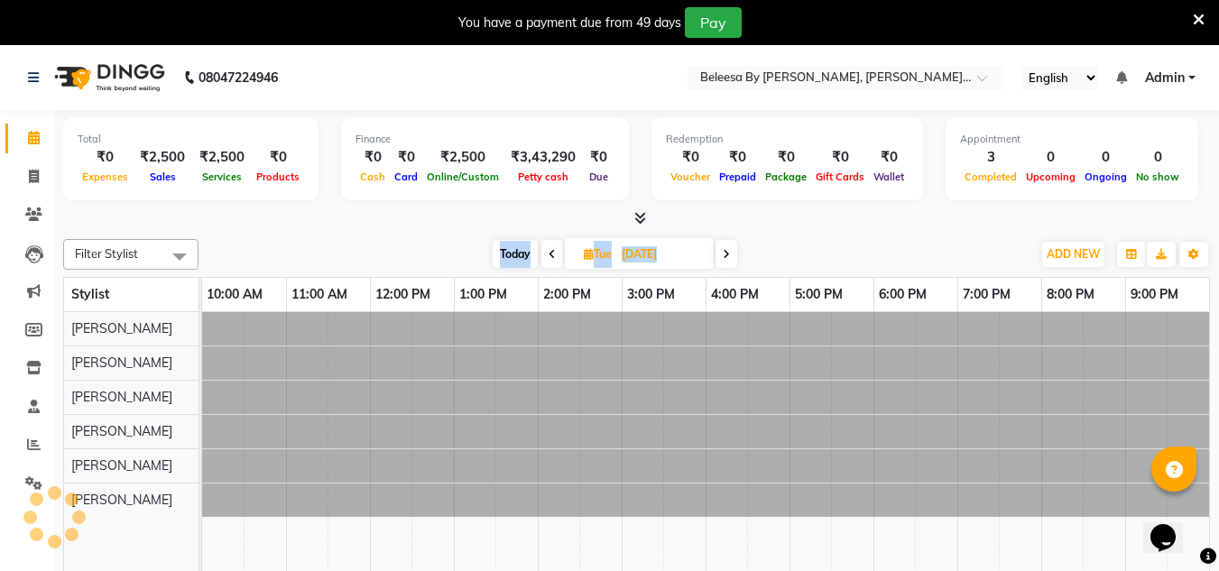
click at [549, 256] on icon at bounding box center [552, 254] width 7 height 11
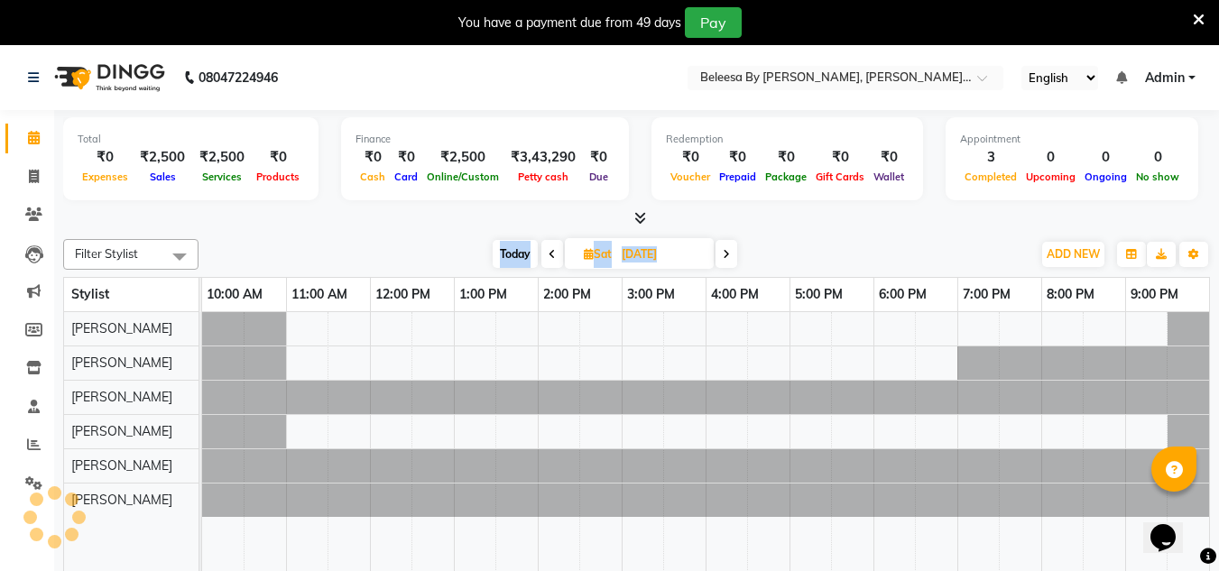
click at [549, 256] on icon at bounding box center [552, 254] width 7 height 11
click at [549, 256] on span at bounding box center [552, 254] width 22 height 28
click at [549, 256] on icon at bounding box center [552, 254] width 7 height 11
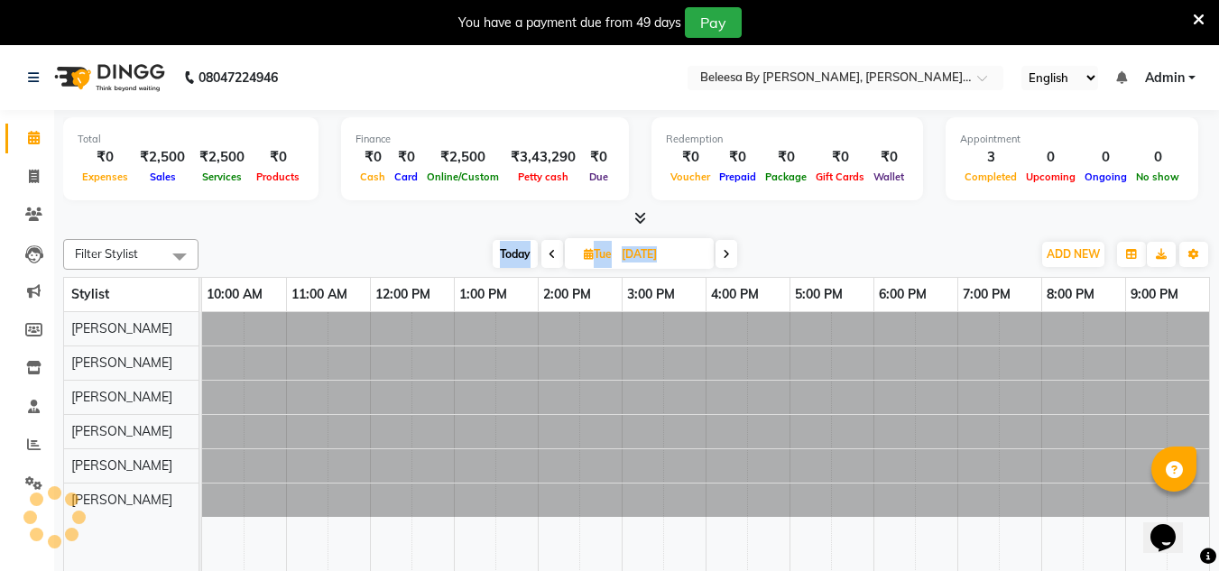
click at [549, 256] on icon at bounding box center [552, 254] width 7 height 11
click at [549, 256] on span at bounding box center [555, 254] width 22 height 28
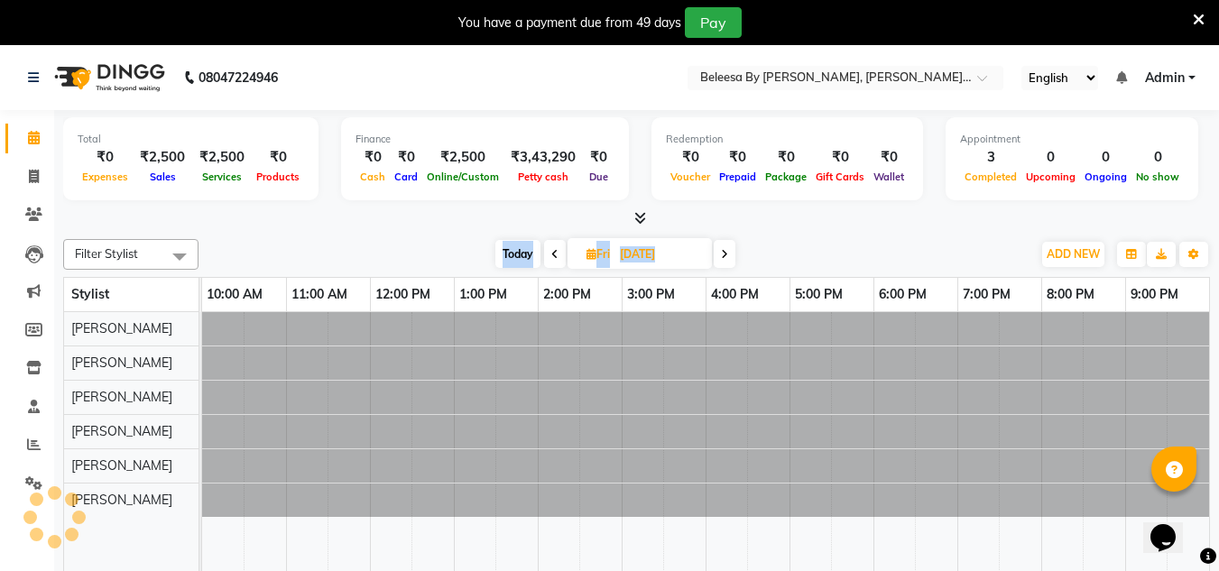
click at [551, 256] on icon at bounding box center [554, 254] width 7 height 11
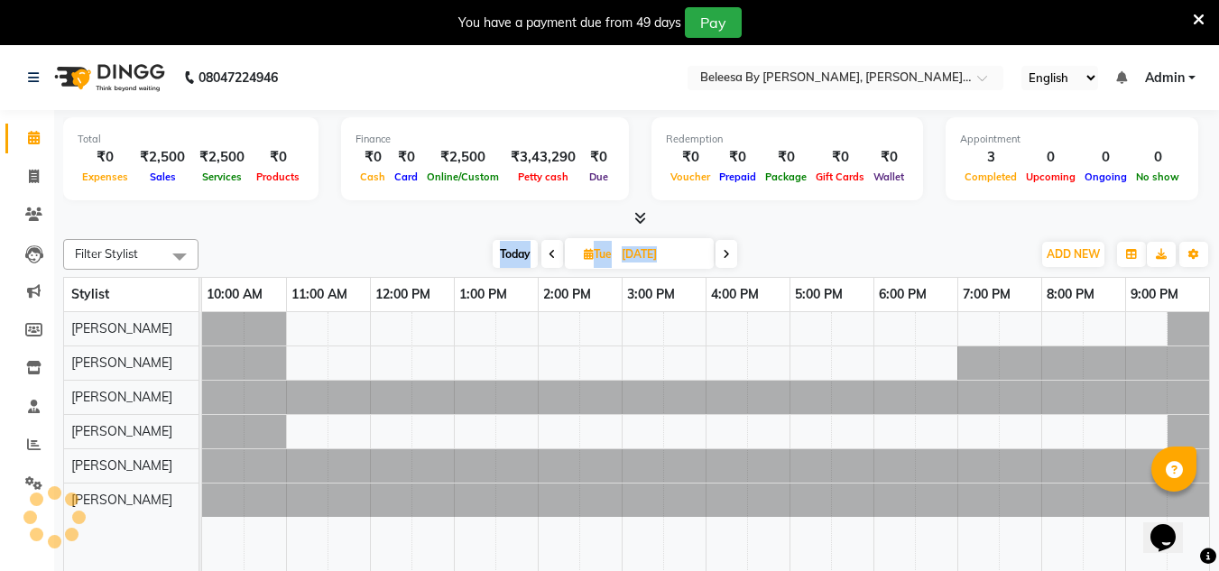
click at [549, 256] on icon at bounding box center [552, 254] width 7 height 11
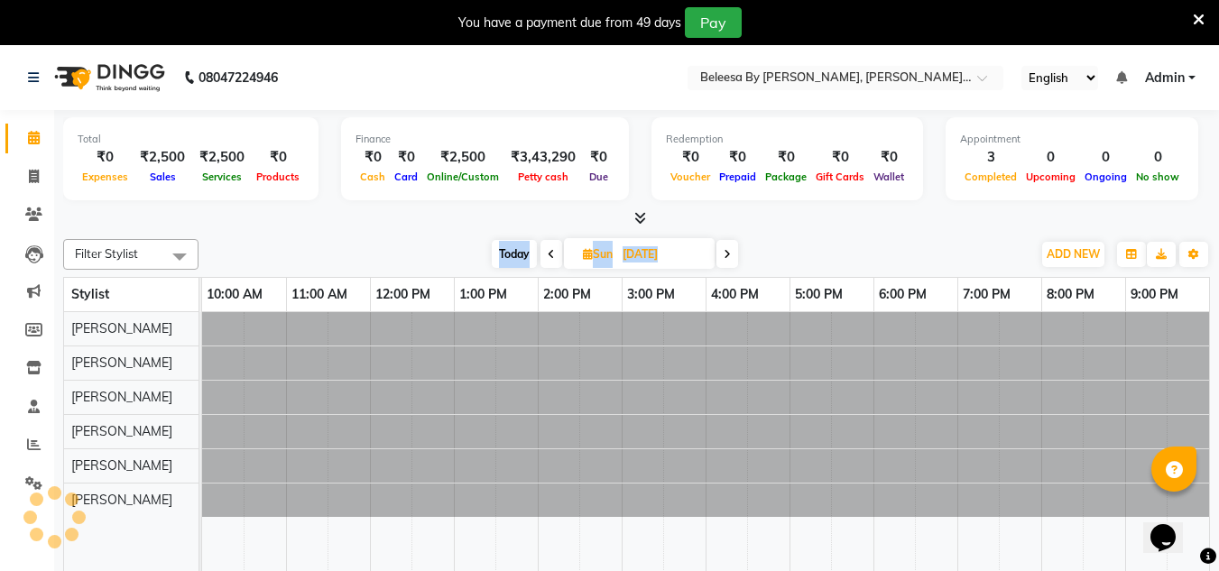
click at [549, 256] on icon at bounding box center [551, 254] width 7 height 11
click at [549, 256] on span at bounding box center [551, 254] width 22 height 28
click at [549, 256] on icon at bounding box center [552, 254] width 7 height 11
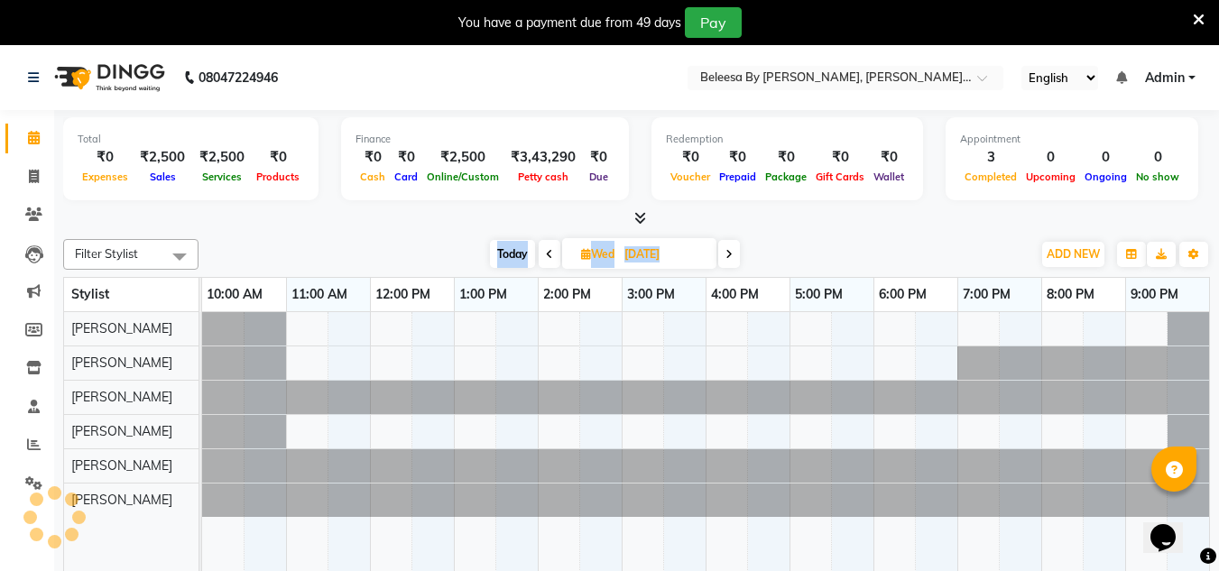
click at [549, 256] on icon at bounding box center [549, 254] width 7 height 11
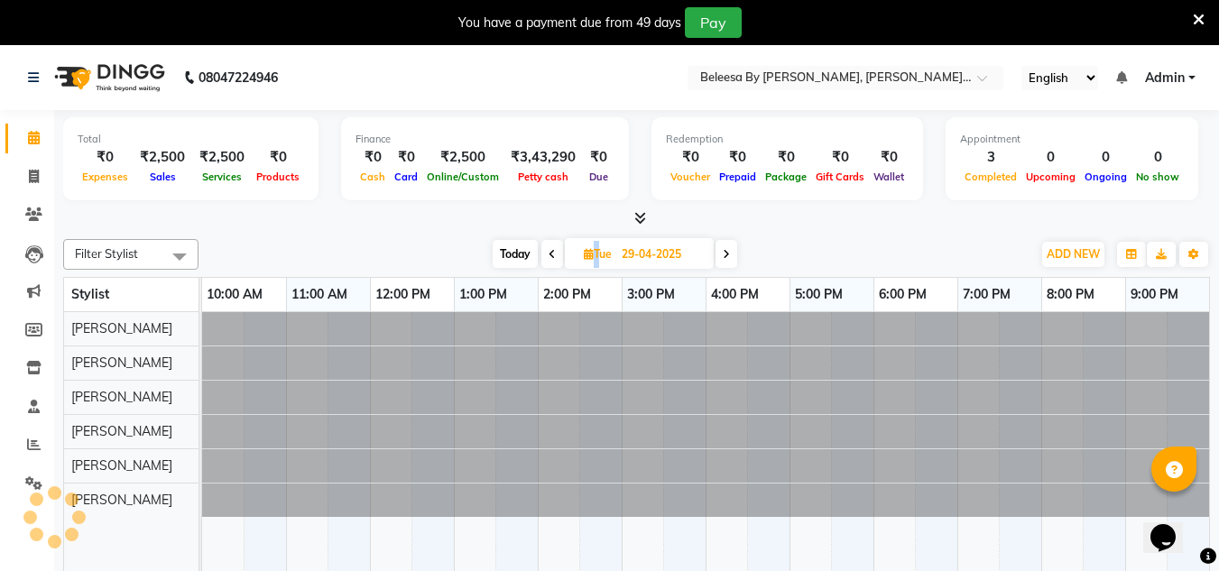
click at [549, 256] on icon at bounding box center [552, 254] width 7 height 11
click at [549, 256] on icon at bounding box center [551, 254] width 7 height 11
click at [549, 256] on icon at bounding box center [552, 254] width 7 height 11
click at [549, 256] on span at bounding box center [555, 254] width 22 height 28
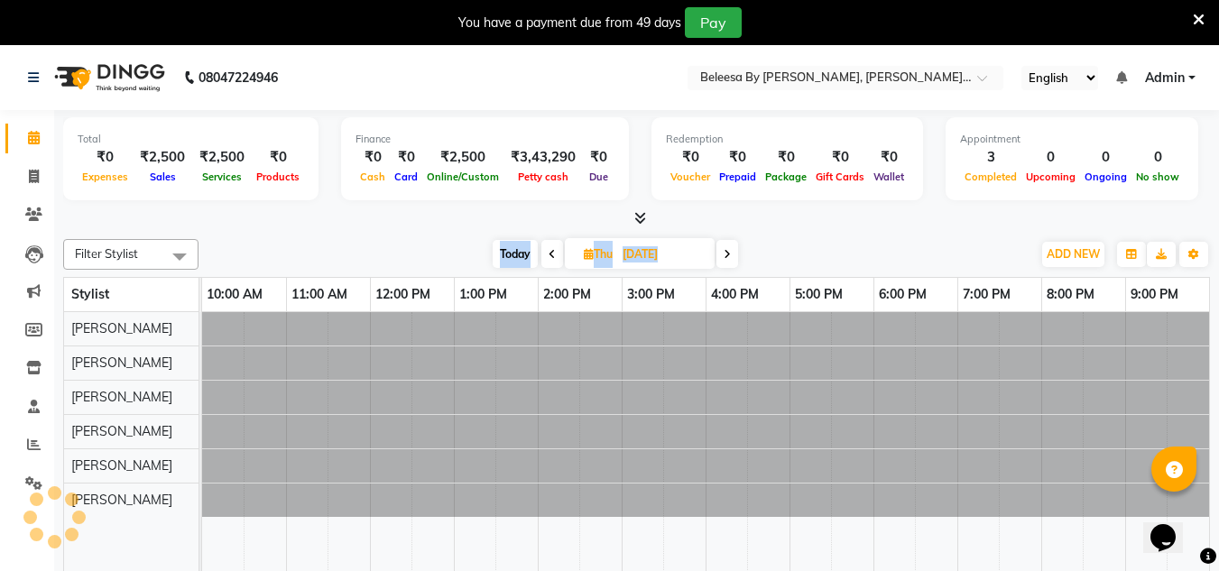
click at [549, 256] on icon at bounding box center [552, 254] width 7 height 11
click at [549, 256] on icon at bounding box center [549, 254] width 7 height 11
click at [549, 256] on icon at bounding box center [550, 254] width 7 height 11
click at [549, 256] on icon at bounding box center [551, 254] width 7 height 11
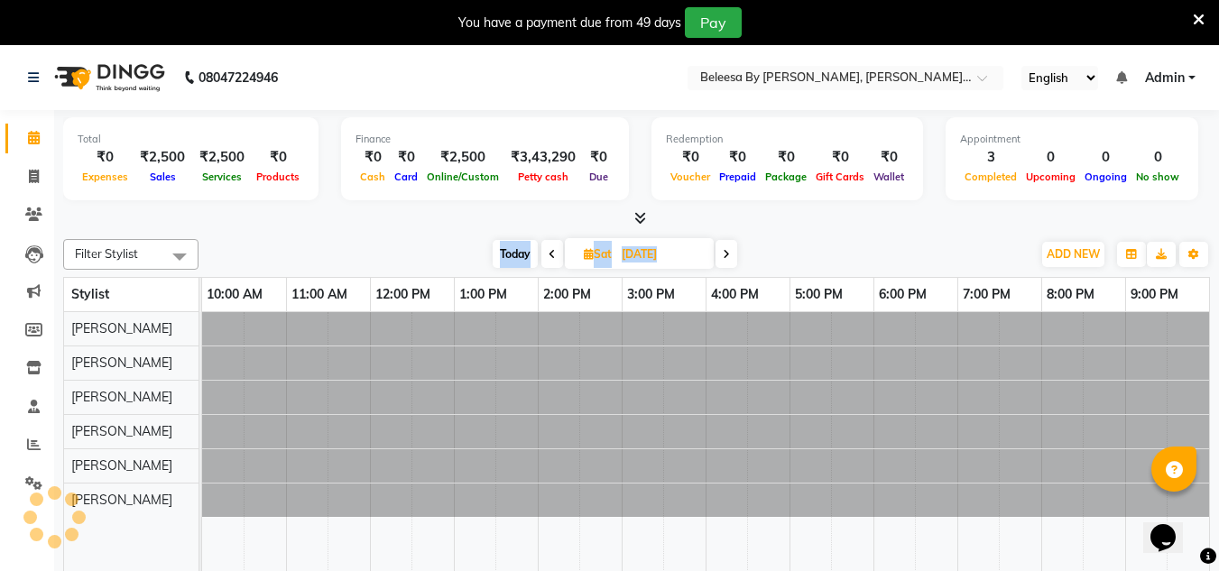
click at [549, 256] on icon at bounding box center [552, 254] width 7 height 11
click at [549, 256] on span at bounding box center [555, 254] width 22 height 28
click at [551, 256] on icon at bounding box center [554, 254] width 7 height 11
click at [549, 256] on icon at bounding box center [549, 254] width 7 height 11
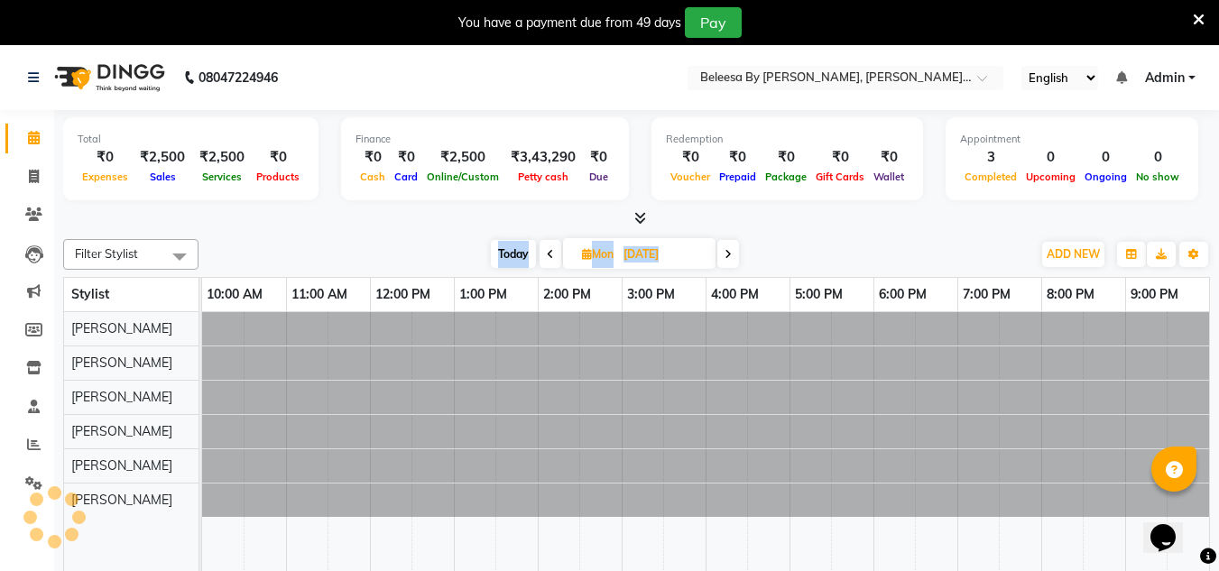
click at [549, 256] on icon at bounding box center [550, 254] width 7 height 11
click at [549, 256] on span at bounding box center [551, 254] width 22 height 28
click at [549, 256] on icon at bounding box center [552, 254] width 7 height 11
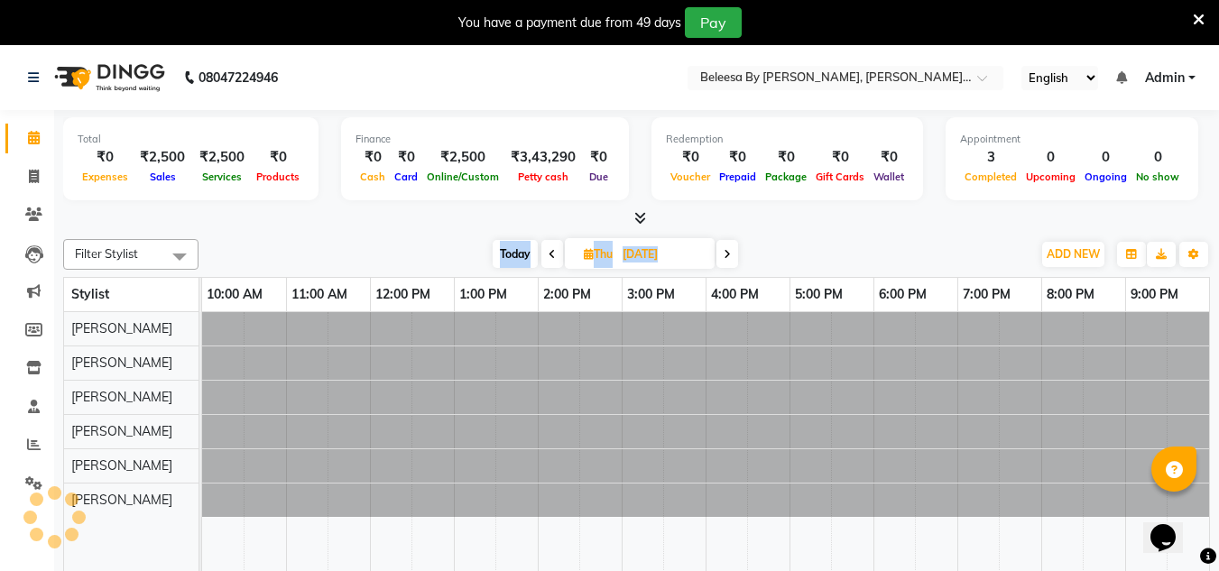
click at [549, 256] on icon at bounding box center [552, 254] width 7 height 11
click at [549, 256] on icon at bounding box center [550, 254] width 7 height 11
click at [549, 256] on icon at bounding box center [551, 254] width 7 height 11
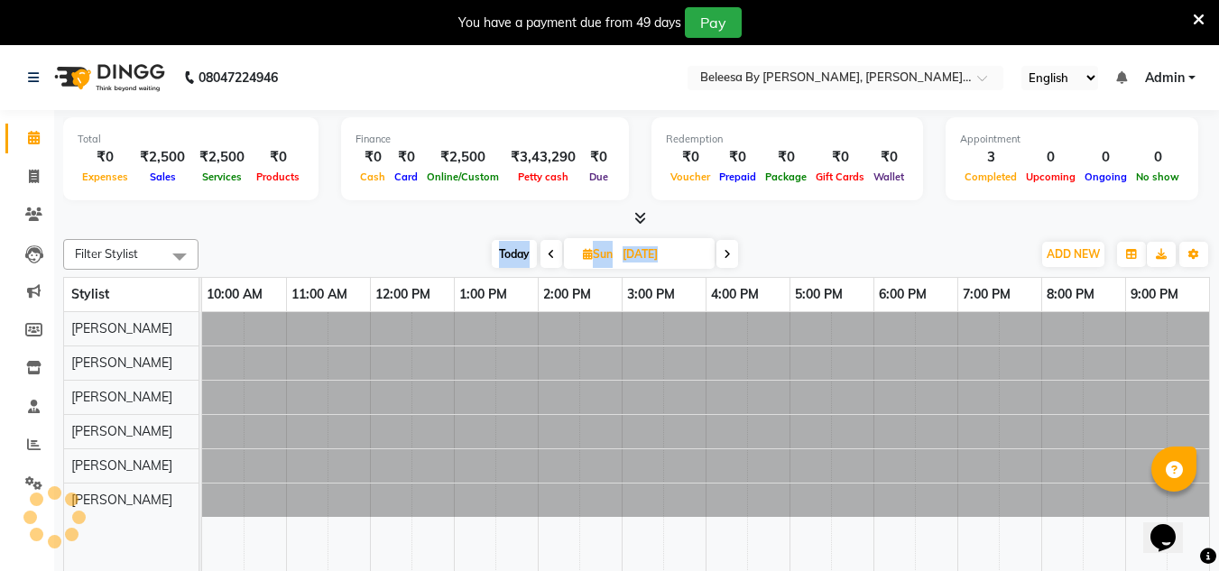
click at [549, 256] on span at bounding box center [551, 254] width 22 height 28
click at [549, 256] on icon at bounding box center [552, 254] width 7 height 11
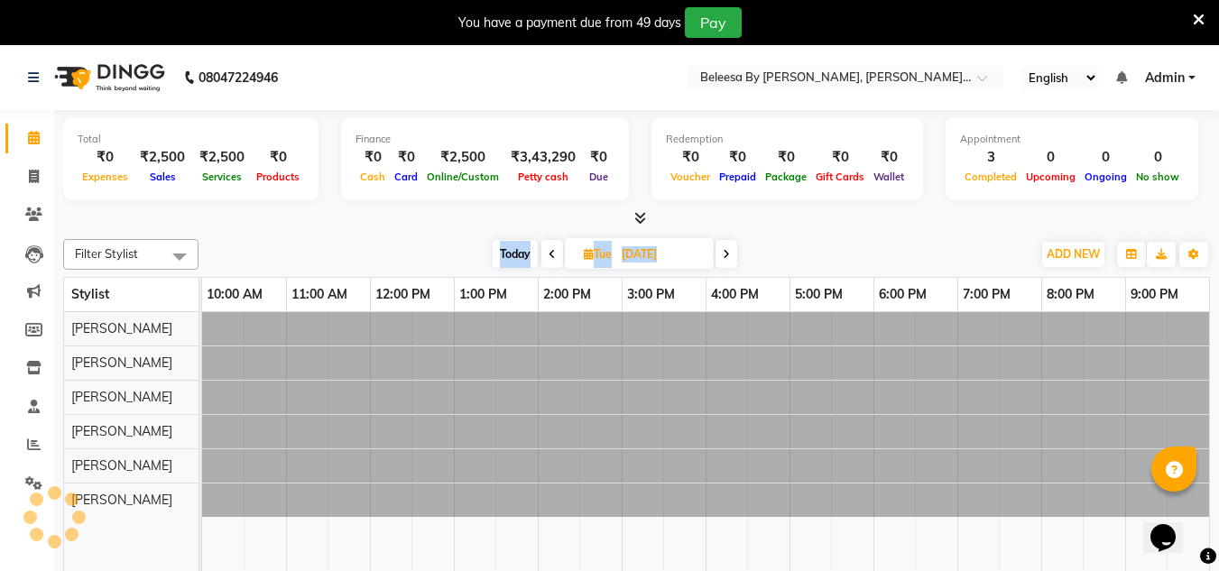
click at [549, 256] on icon at bounding box center [552, 254] width 7 height 11
click at [549, 256] on span at bounding box center [552, 254] width 22 height 28
click at [549, 256] on icon at bounding box center [552, 254] width 7 height 11
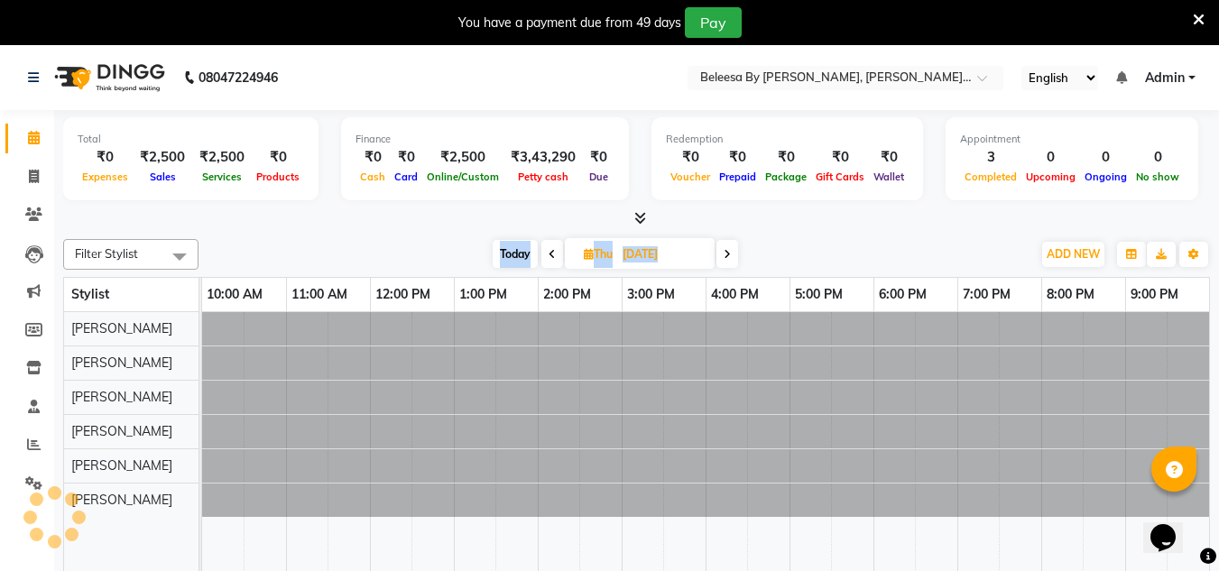
click at [549, 256] on icon at bounding box center [552, 254] width 7 height 11
click at [549, 256] on icon at bounding box center [550, 254] width 7 height 11
click at [549, 256] on span at bounding box center [555, 254] width 22 height 28
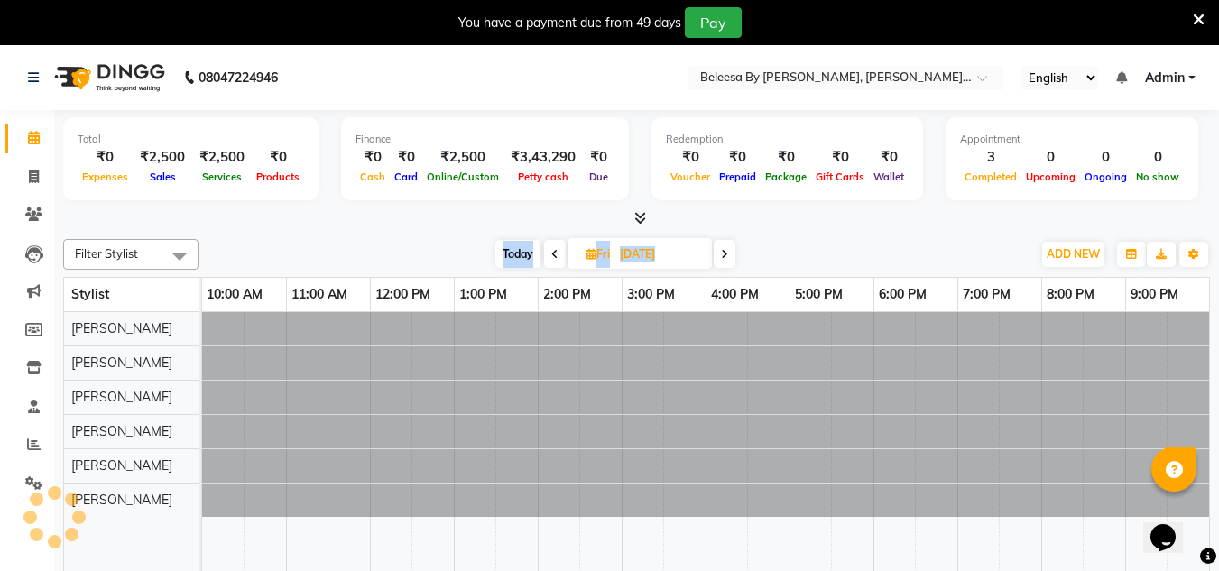
click at [551, 256] on icon at bounding box center [554, 254] width 7 height 11
click at [549, 256] on icon at bounding box center [552, 254] width 7 height 11
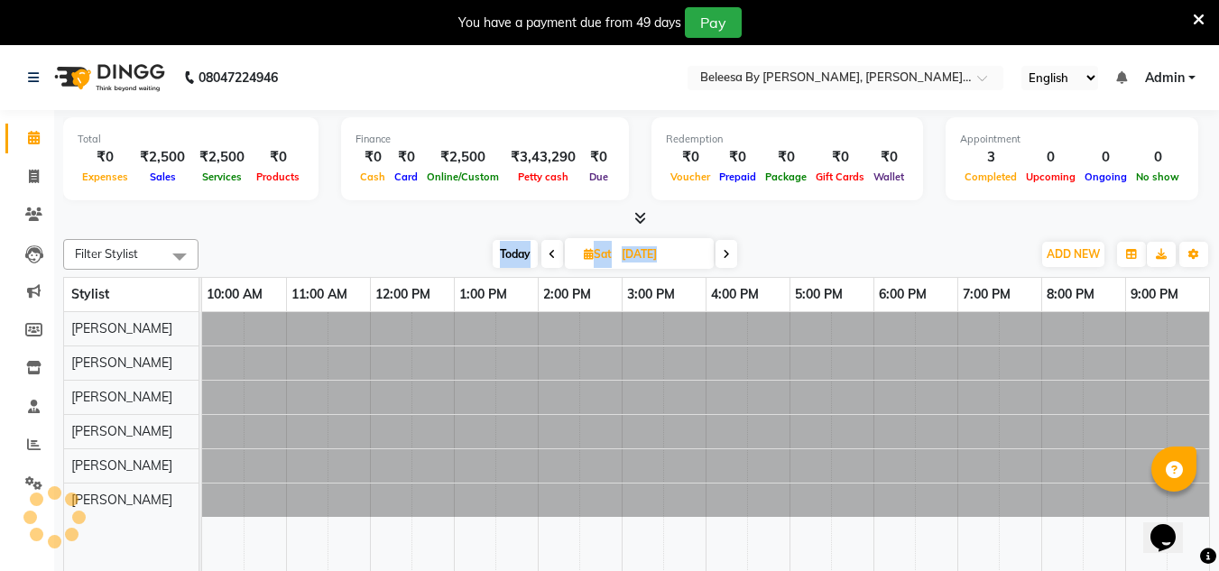
click at [549, 256] on icon at bounding box center [552, 254] width 7 height 11
click at [549, 256] on span at bounding box center [552, 254] width 22 height 28
click at [549, 256] on icon at bounding box center [552, 254] width 7 height 11
click at [549, 256] on icon at bounding box center [549, 254] width 7 height 11
click at [549, 256] on icon at bounding box center [552, 254] width 7 height 11
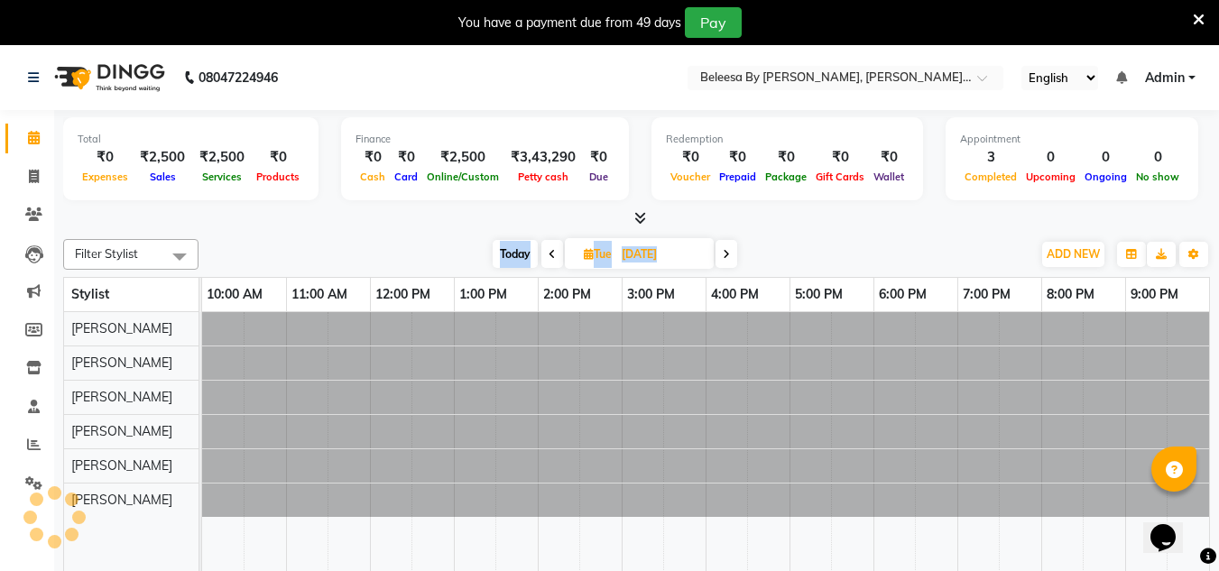
click at [549, 256] on icon at bounding box center [552, 254] width 7 height 11
click at [549, 256] on span at bounding box center [552, 254] width 22 height 28
click at [549, 256] on icon at bounding box center [552, 254] width 7 height 11
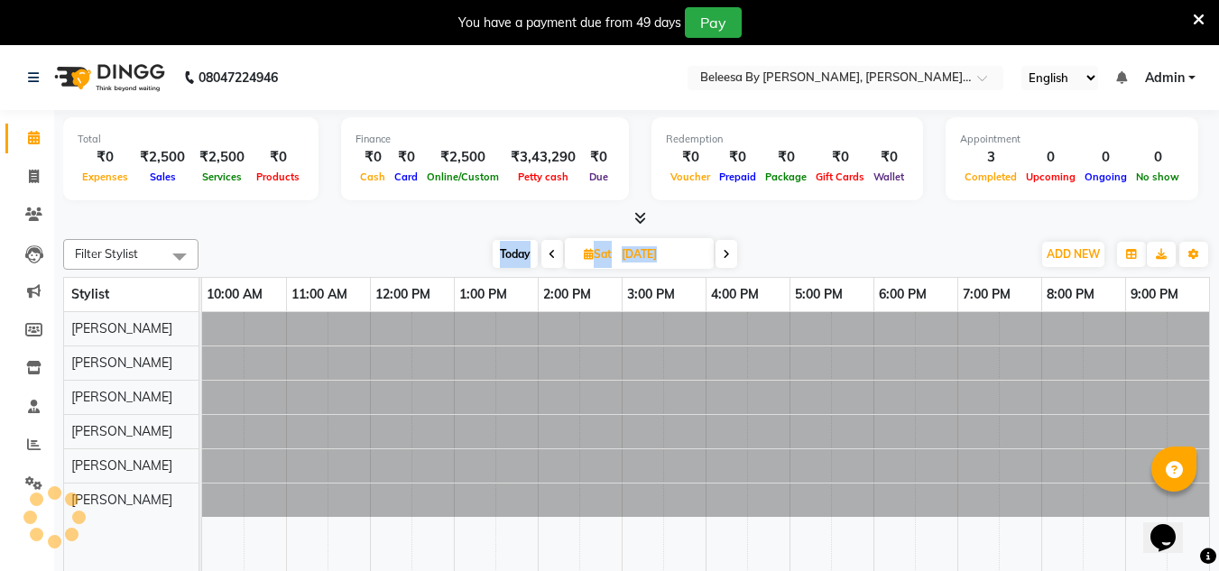
click at [549, 256] on icon at bounding box center [552, 254] width 7 height 11
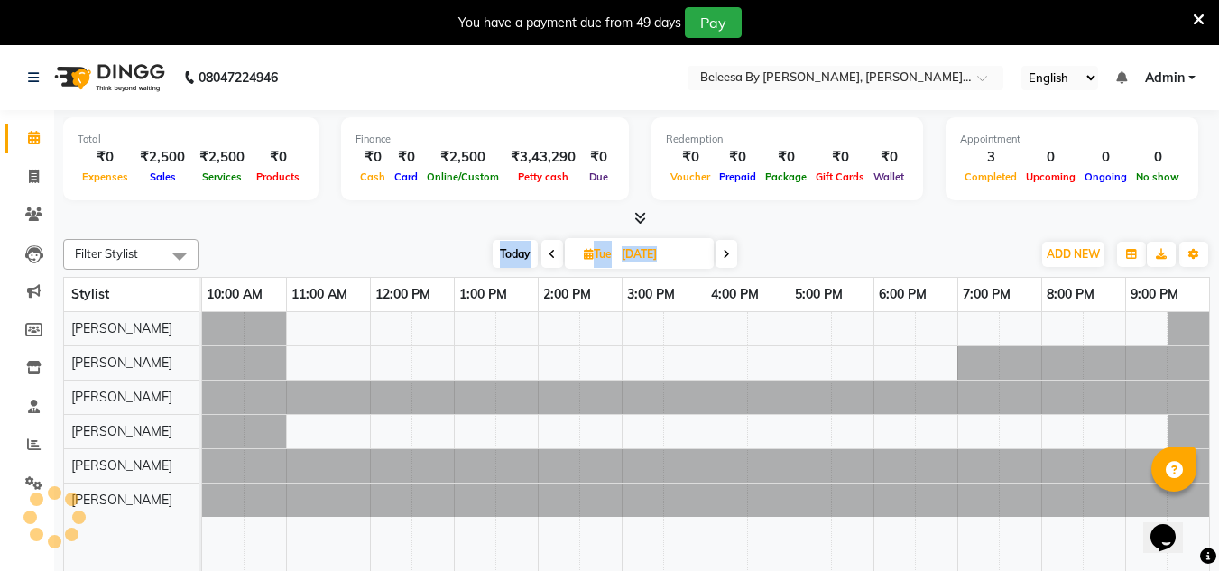
click at [549, 256] on icon at bounding box center [552, 254] width 7 height 11
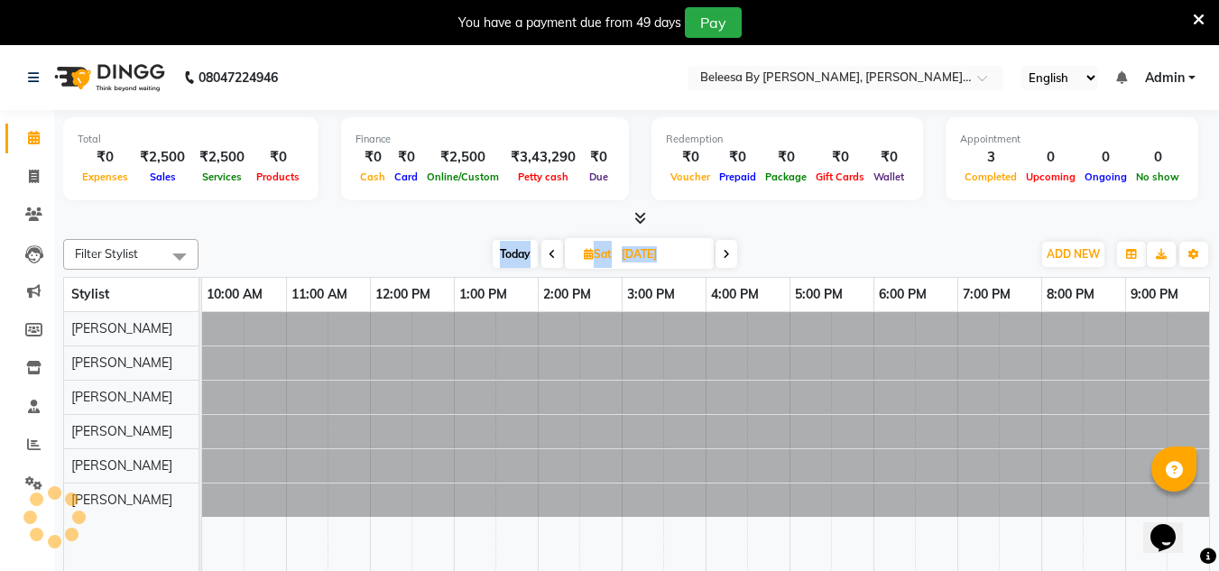
click at [549, 256] on icon at bounding box center [552, 254] width 7 height 11
click at [549, 256] on span at bounding box center [552, 254] width 22 height 28
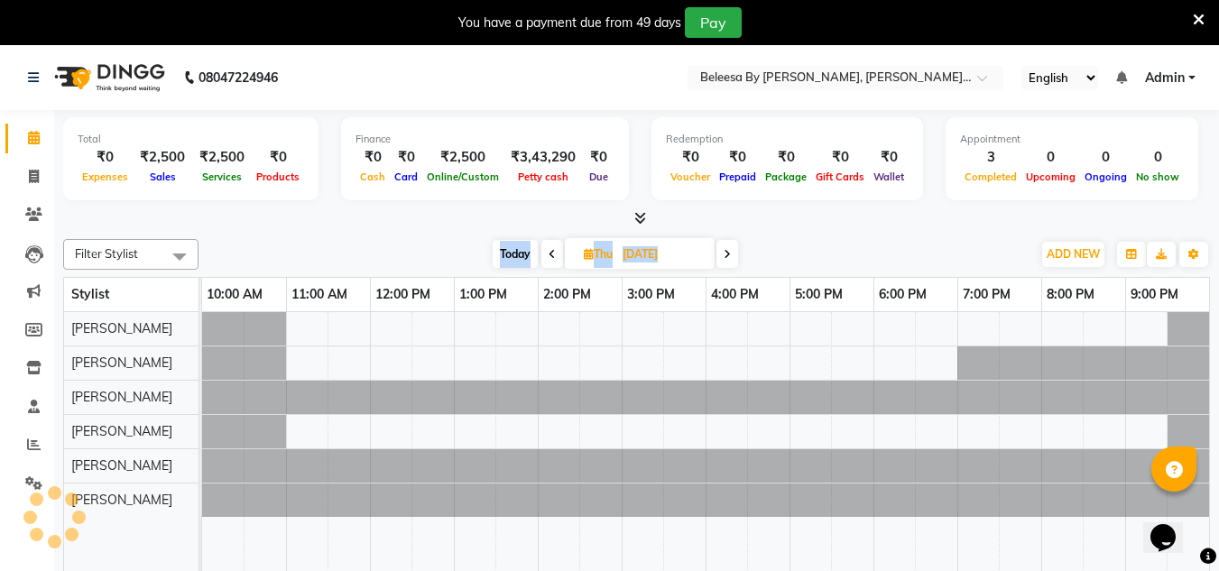
click at [549, 256] on icon at bounding box center [552, 254] width 7 height 11
click at [549, 256] on icon at bounding box center [550, 254] width 7 height 11
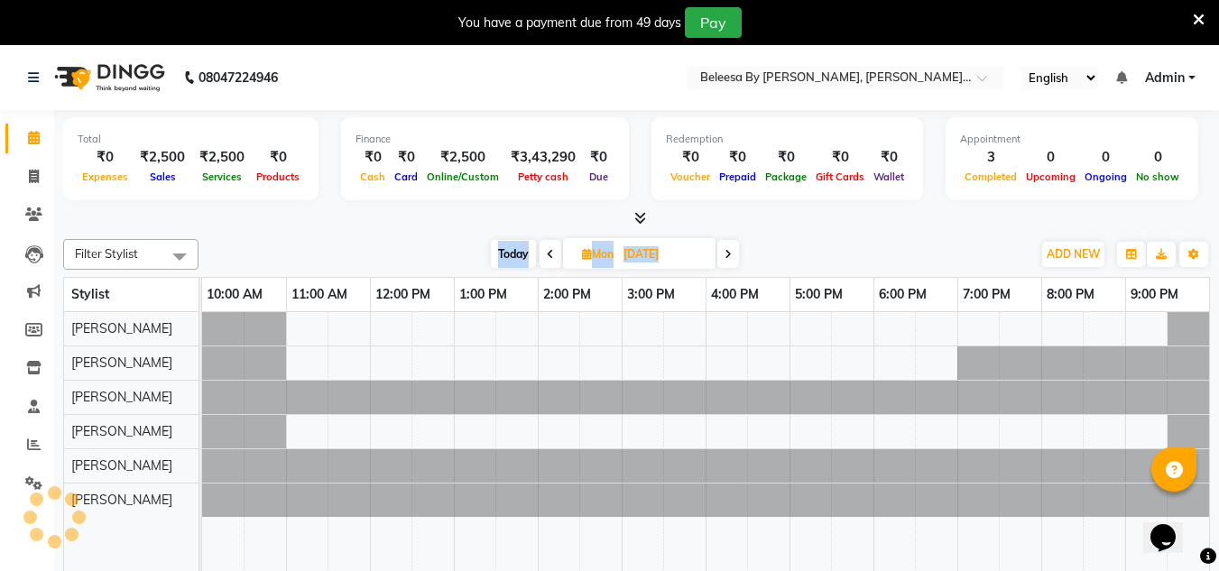
click at [549, 256] on icon at bounding box center [550, 254] width 7 height 11
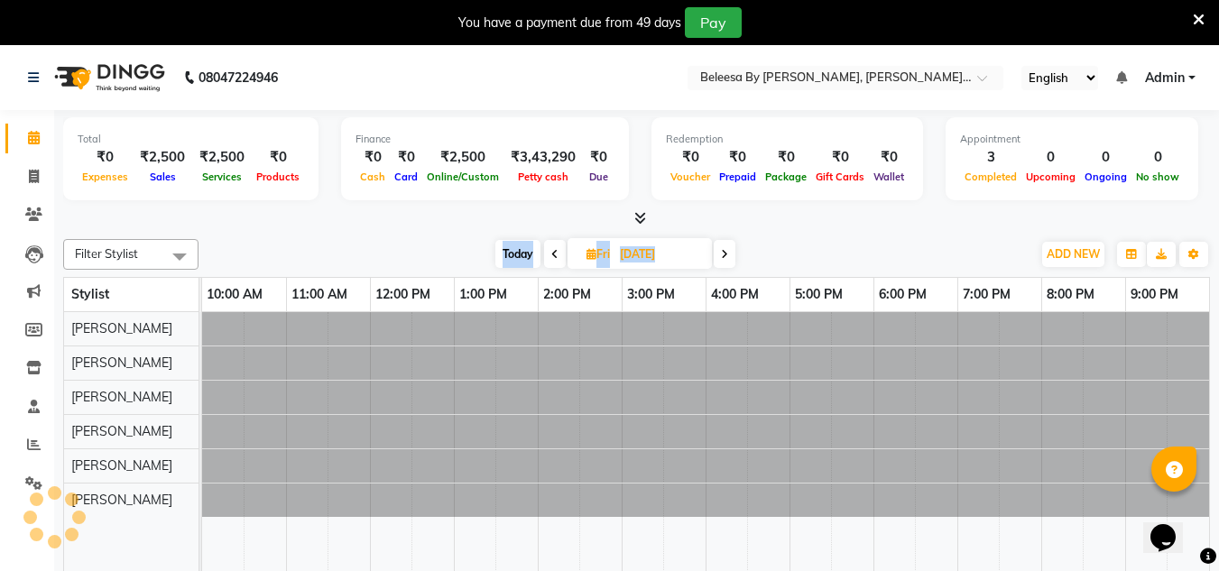
click at [549, 256] on span at bounding box center [555, 254] width 22 height 28
click at [551, 256] on icon at bounding box center [554, 254] width 7 height 11
click at [549, 256] on icon at bounding box center [552, 254] width 7 height 11
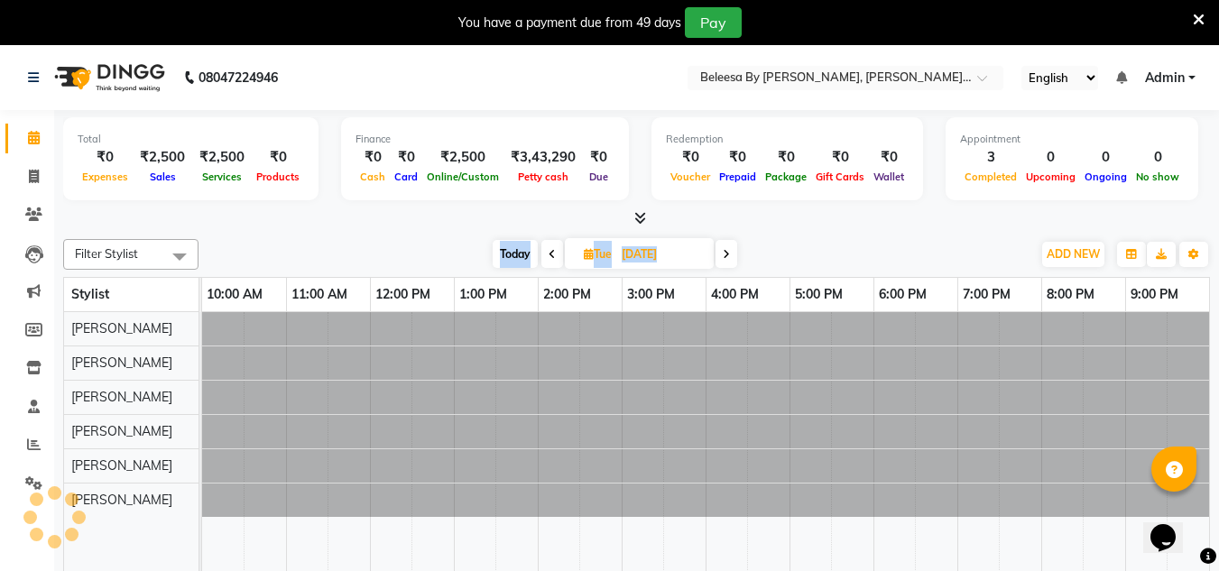
click at [549, 256] on icon at bounding box center [552, 254] width 7 height 11
click at [549, 256] on span at bounding box center [552, 254] width 22 height 28
click at [549, 256] on icon at bounding box center [552, 254] width 7 height 11
click at [551, 256] on icon at bounding box center [549, 254] width 7 height 11
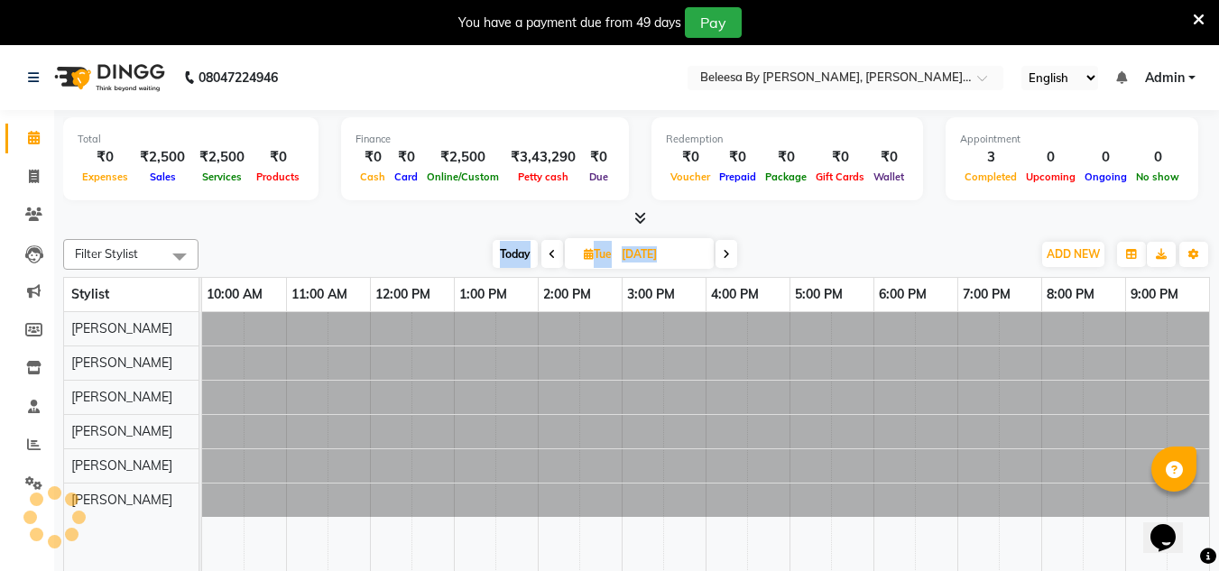
click at [551, 256] on icon at bounding box center [552, 254] width 7 height 11
click at [551, 256] on icon at bounding box center [551, 254] width 7 height 11
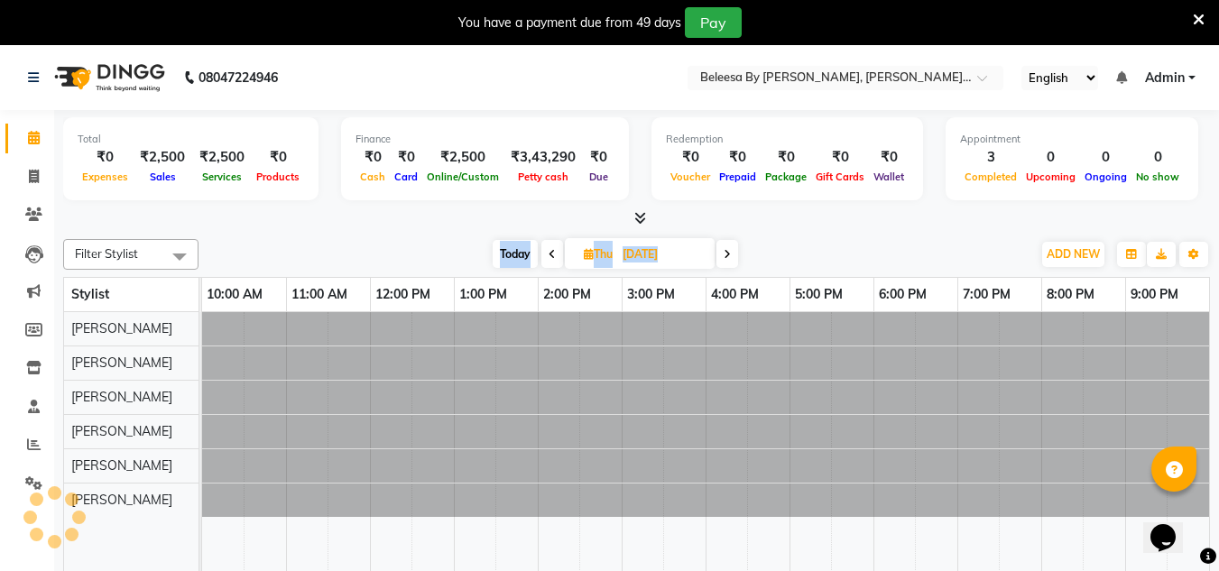
click at [551, 256] on icon at bounding box center [552, 254] width 7 height 11
click at [551, 256] on icon at bounding box center [550, 254] width 7 height 11
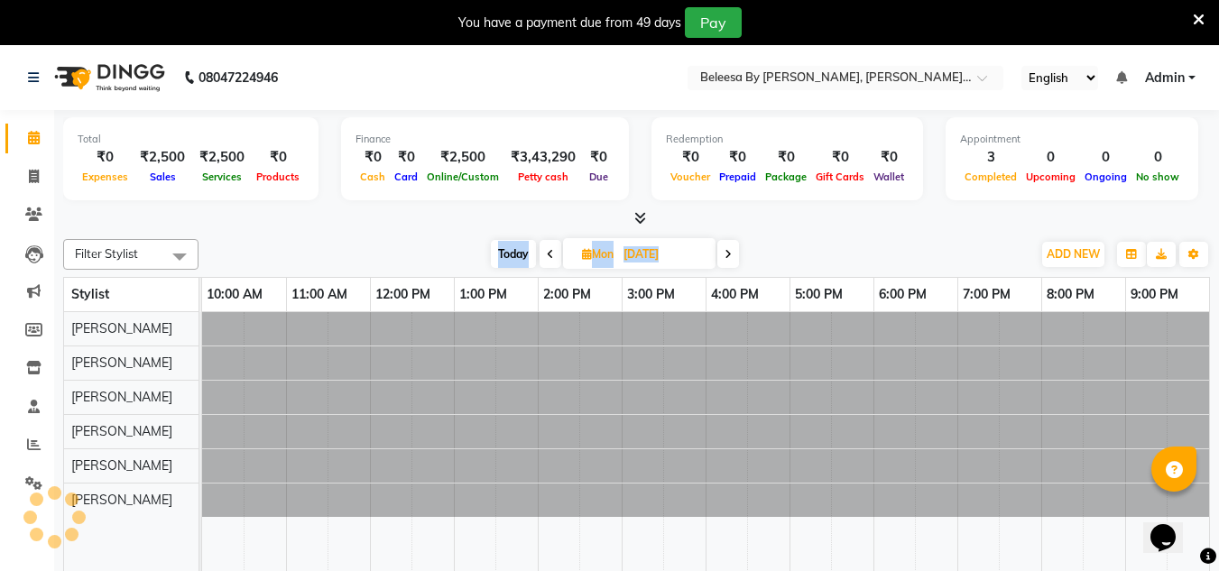
click at [551, 256] on icon at bounding box center [550, 254] width 7 height 11
click at [551, 256] on icon at bounding box center [554, 254] width 7 height 11
click at [551, 256] on icon at bounding box center [552, 254] width 7 height 11
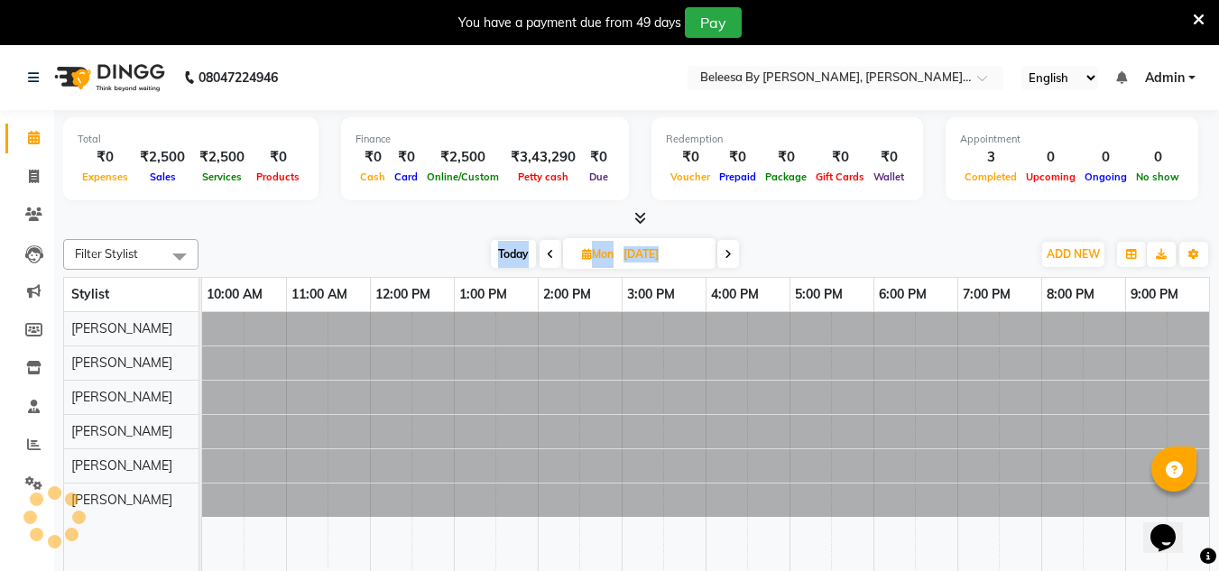
click at [551, 256] on icon at bounding box center [550, 254] width 7 height 11
click at [551, 256] on icon at bounding box center [554, 254] width 7 height 11
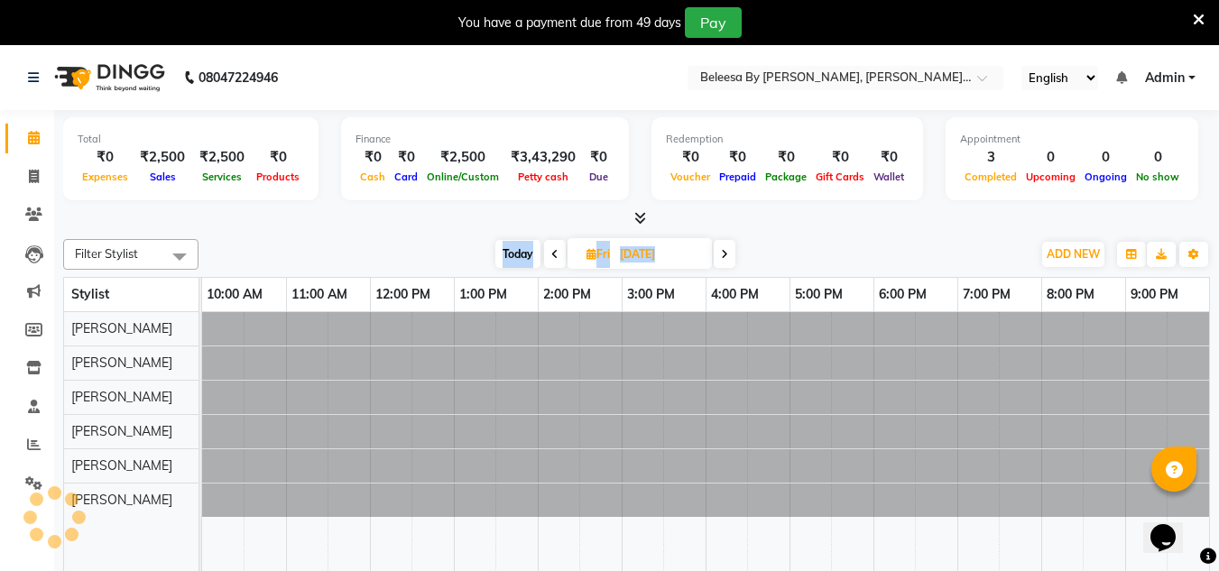
click at [551, 256] on icon at bounding box center [554, 254] width 7 height 11
click at [551, 256] on icon at bounding box center [552, 254] width 7 height 11
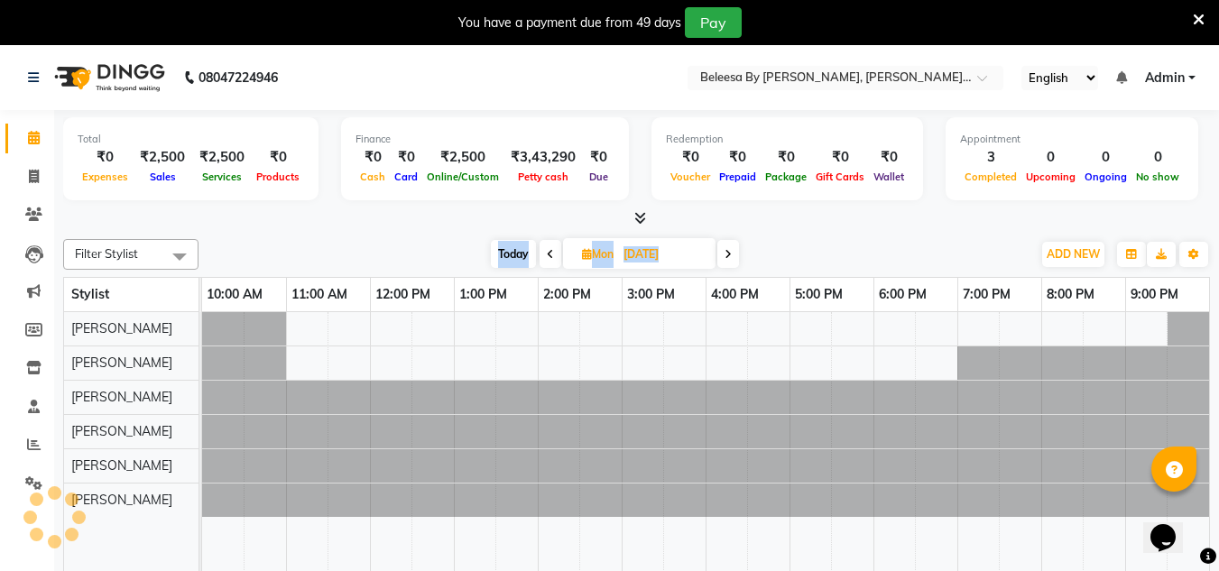
click at [551, 256] on icon at bounding box center [550, 254] width 7 height 11
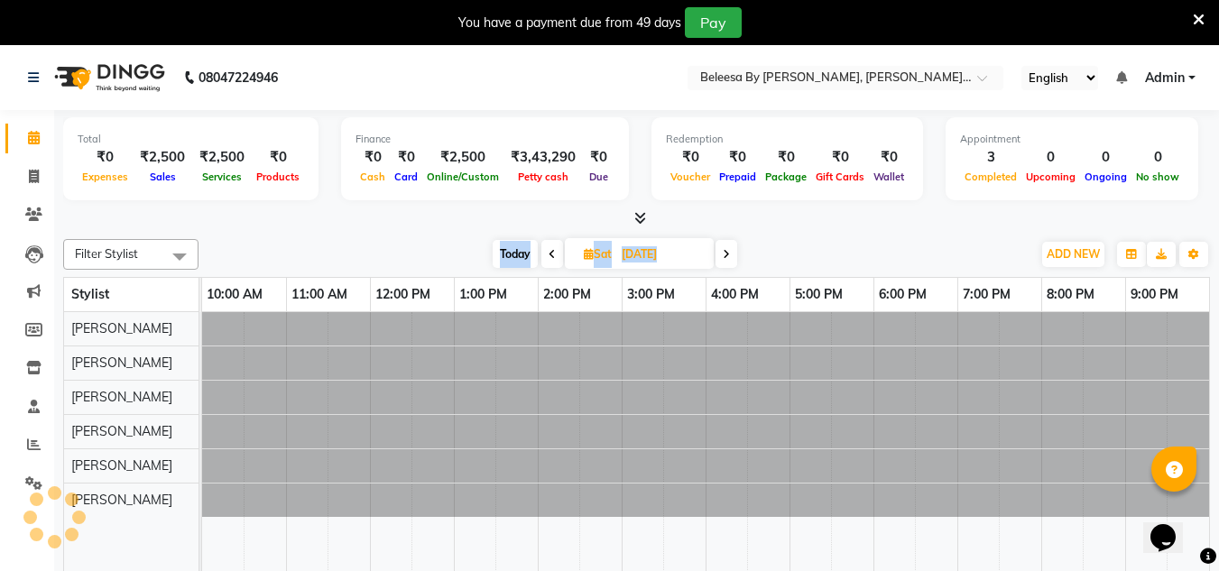
click at [551, 256] on icon at bounding box center [552, 254] width 7 height 11
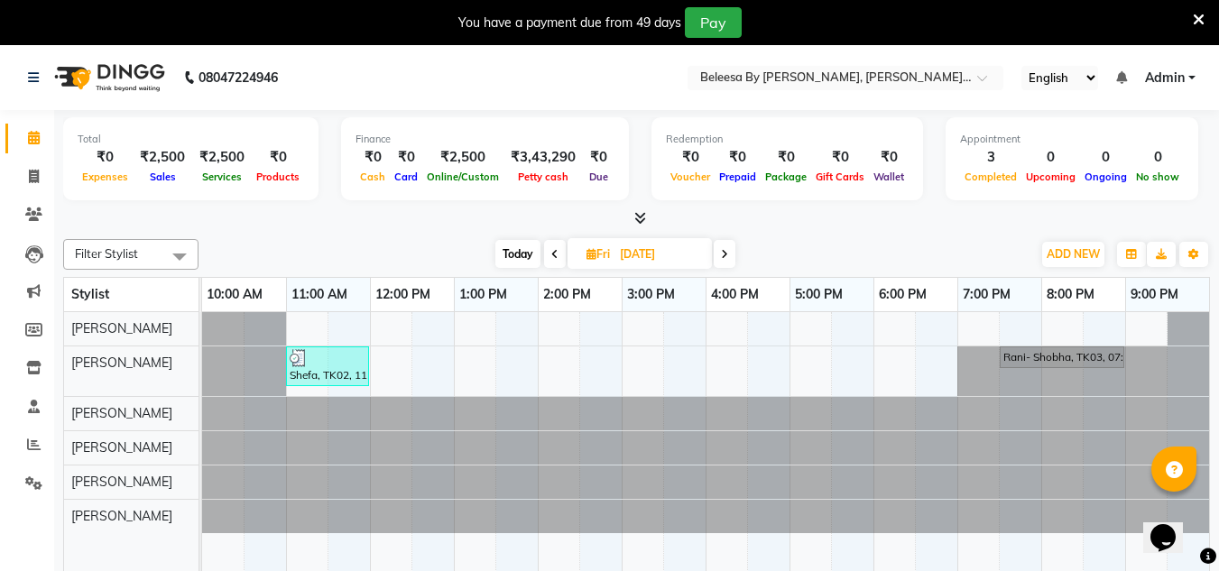
click at [551, 256] on icon at bounding box center [554, 254] width 7 height 11
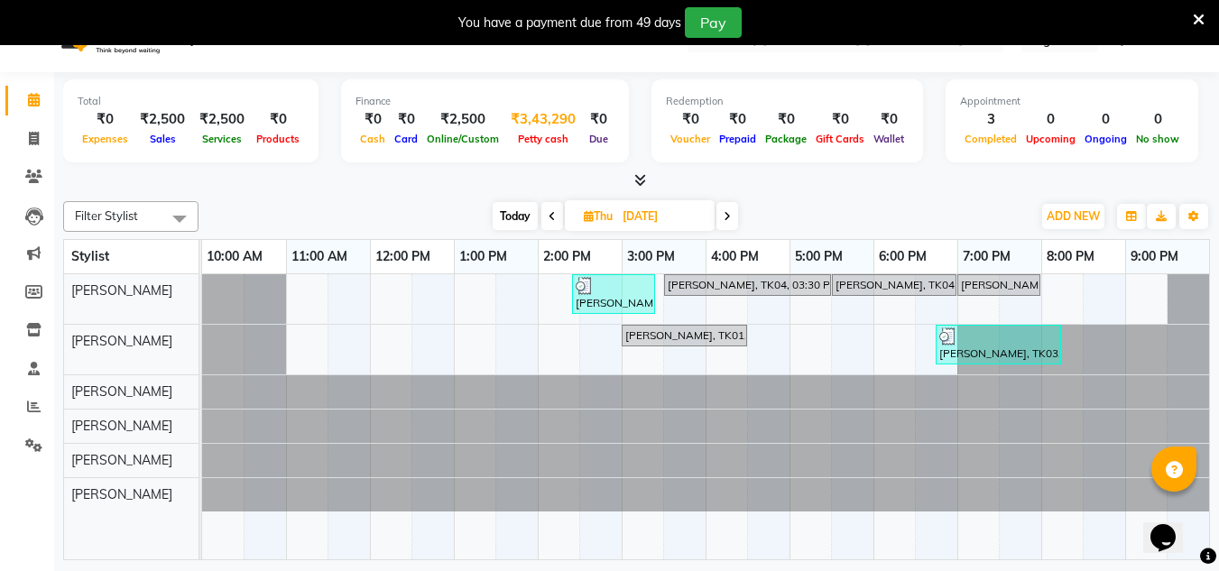
scroll to position [45, 0]
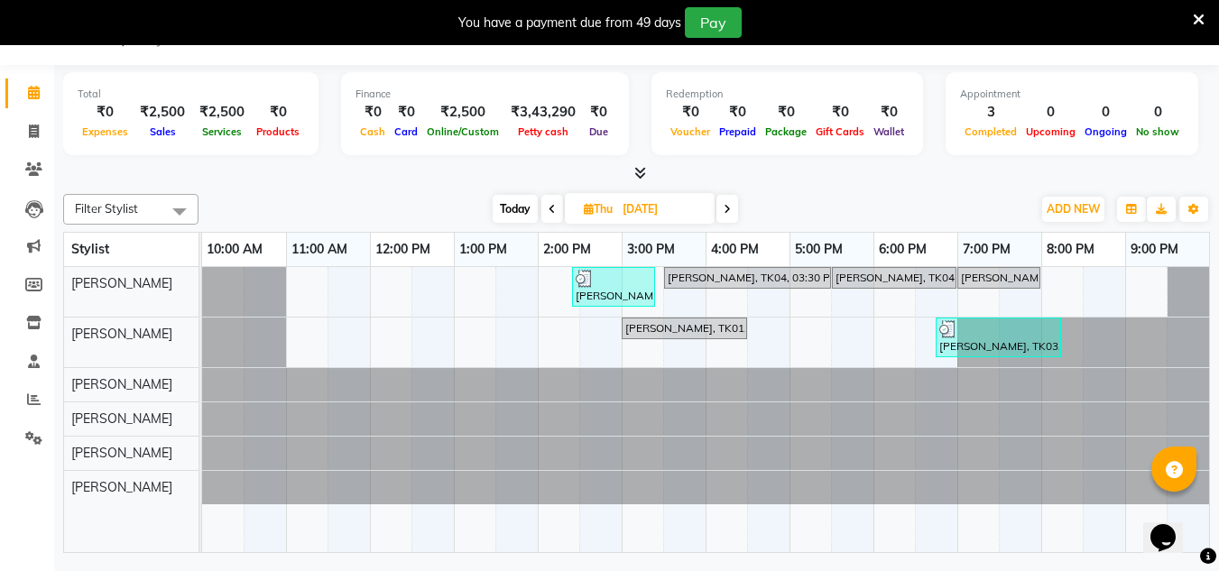
click at [727, 208] on icon at bounding box center [727, 209] width 7 height 11
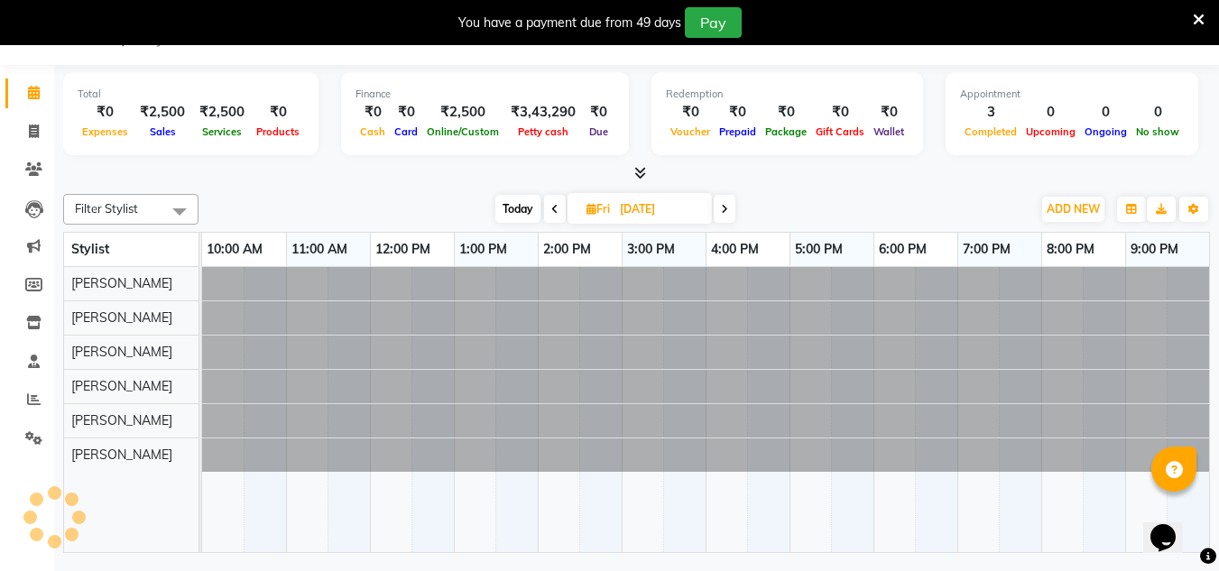
click at [727, 208] on icon at bounding box center [724, 209] width 7 height 11
click at [727, 208] on icon at bounding box center [727, 209] width 7 height 11
click at [727, 208] on icon at bounding box center [728, 209] width 7 height 11
type input "[DATE]"
